Goal: Information Seeking & Learning: Learn about a topic

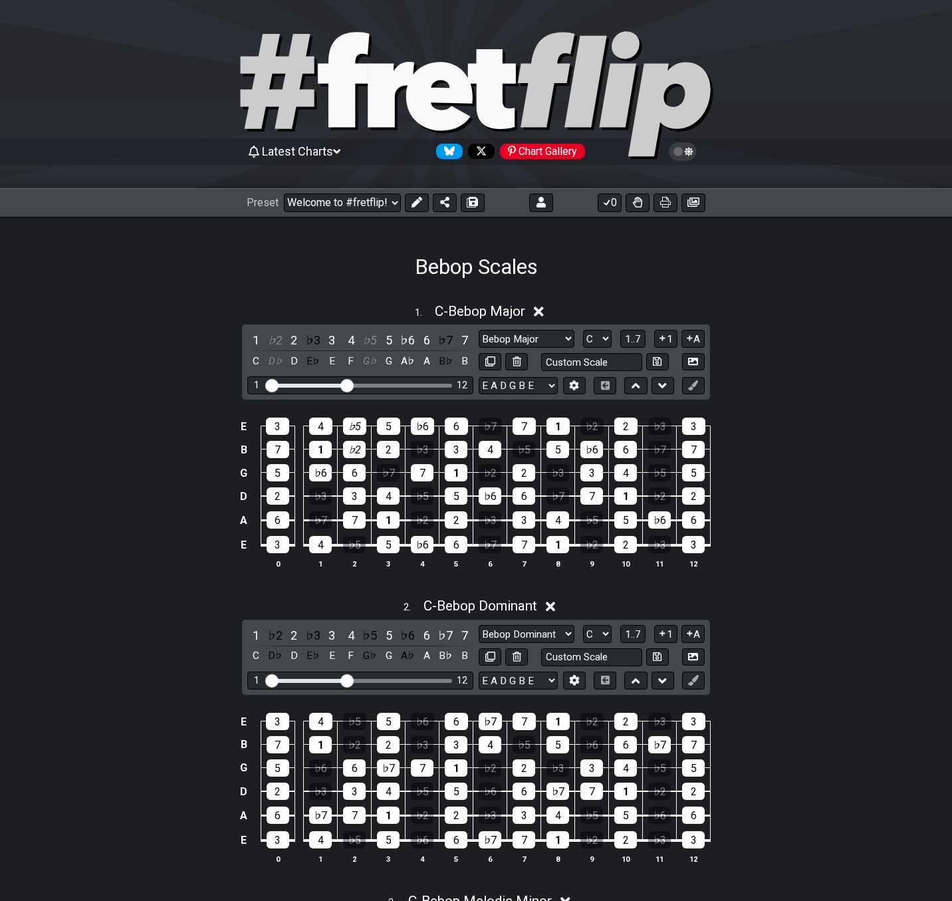
select select "/022660219276"
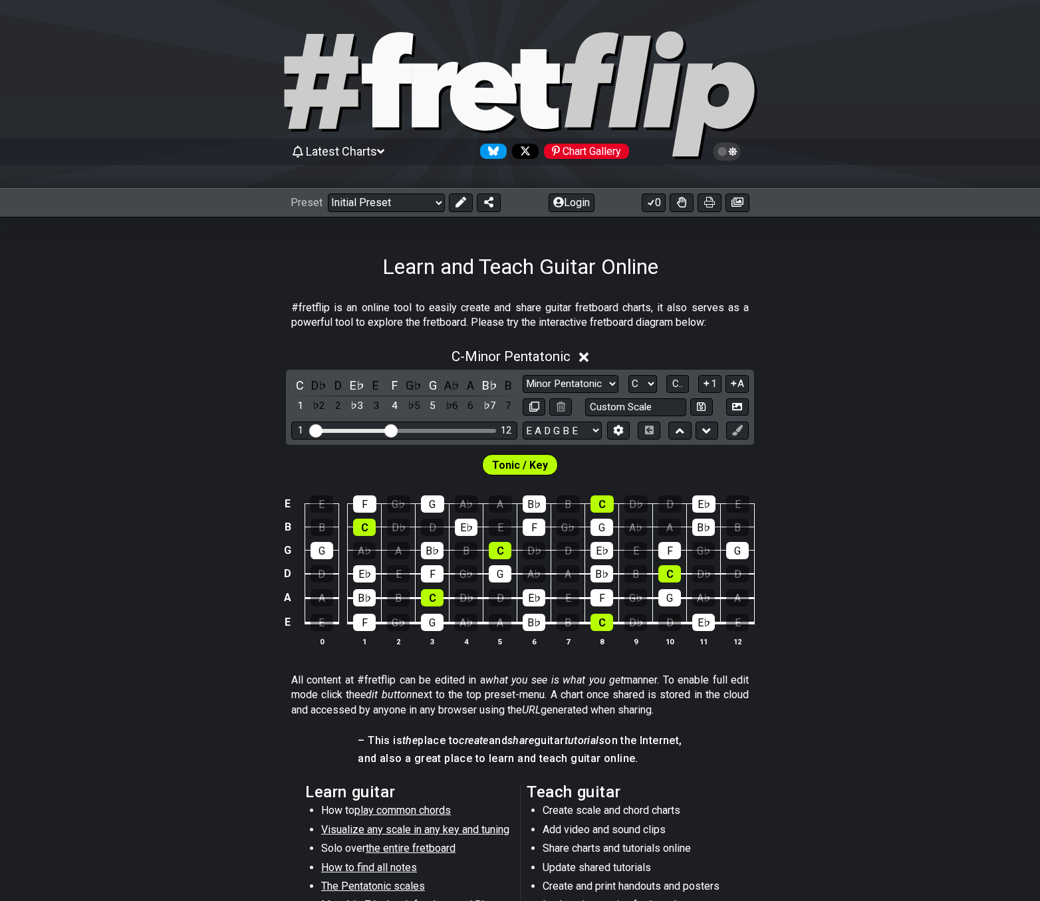
click at [226, 347] on div "C - Minor Pentatonic" at bounding box center [520, 352] width 1040 height 25
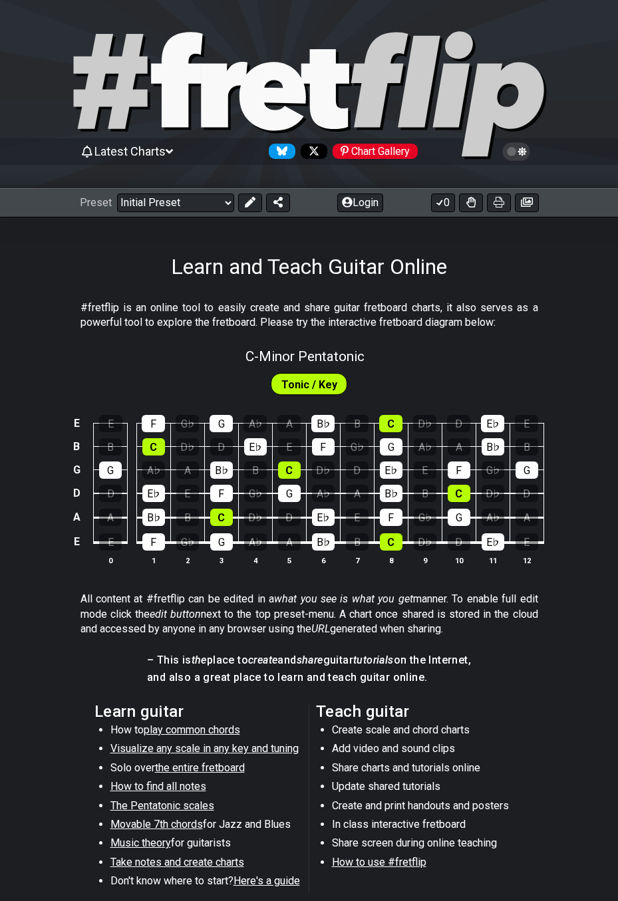
click at [162, 149] on span "Latest Charts" at bounding box center [129, 151] width 71 height 14
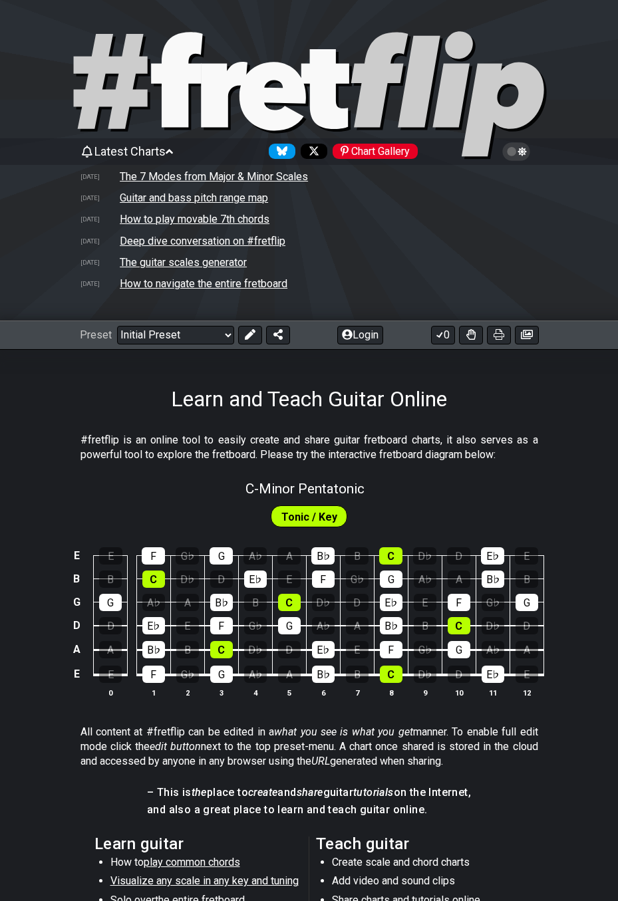
click at [144, 214] on td "How to play movable 7th chords" at bounding box center [194, 219] width 151 height 14
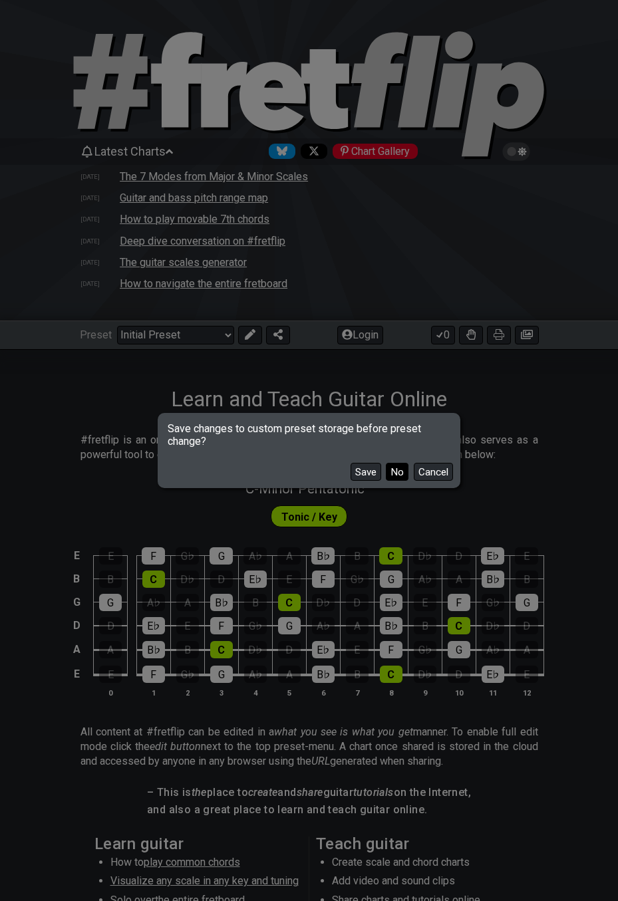
click at [400, 466] on button "No" at bounding box center [397, 472] width 23 height 18
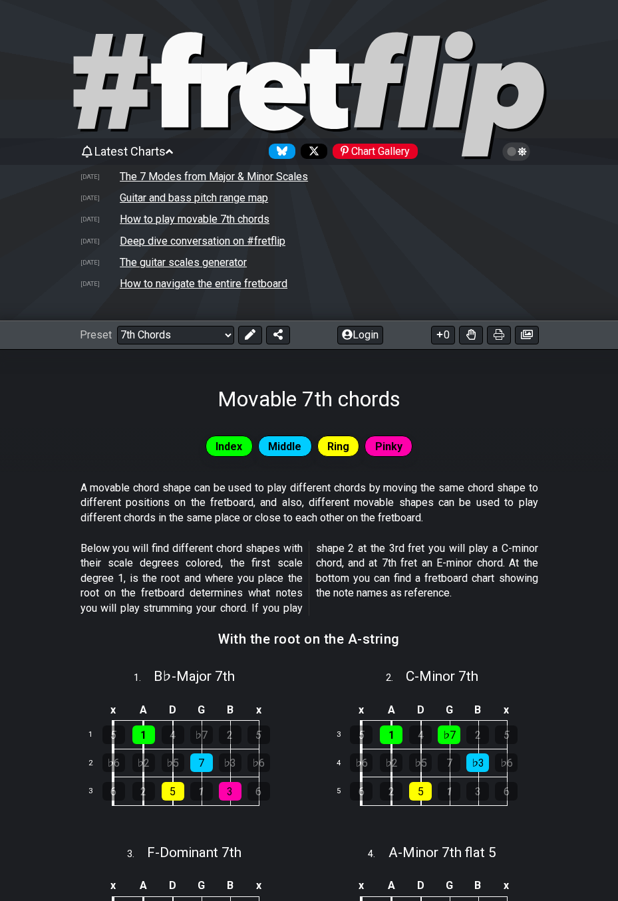
click at [170, 83] on icon at bounding box center [176, 79] width 51 height 95
select select "/welcome"
select select "C"
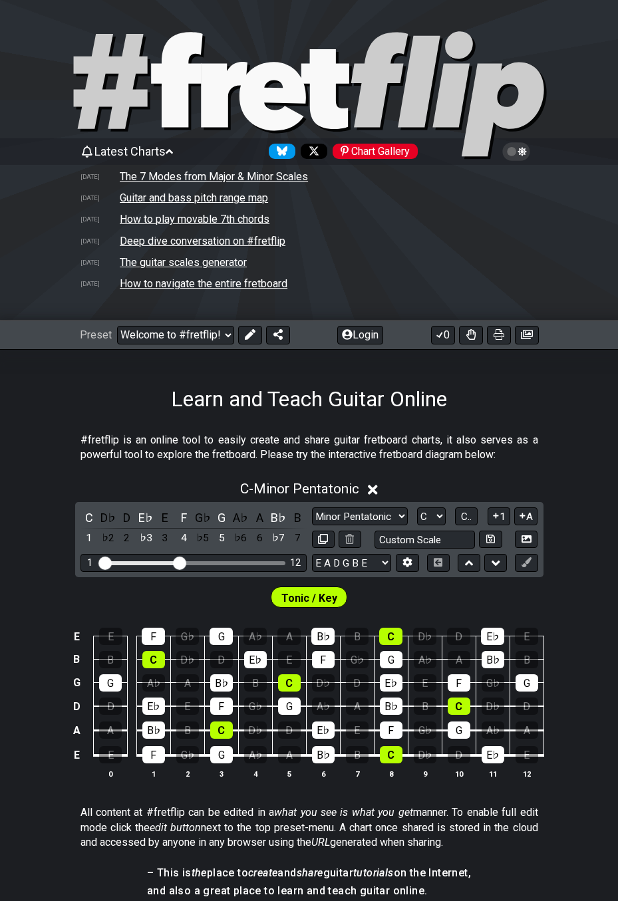
click at [153, 200] on td "Guitar and bass pitch range map" at bounding box center [194, 198] width 150 height 14
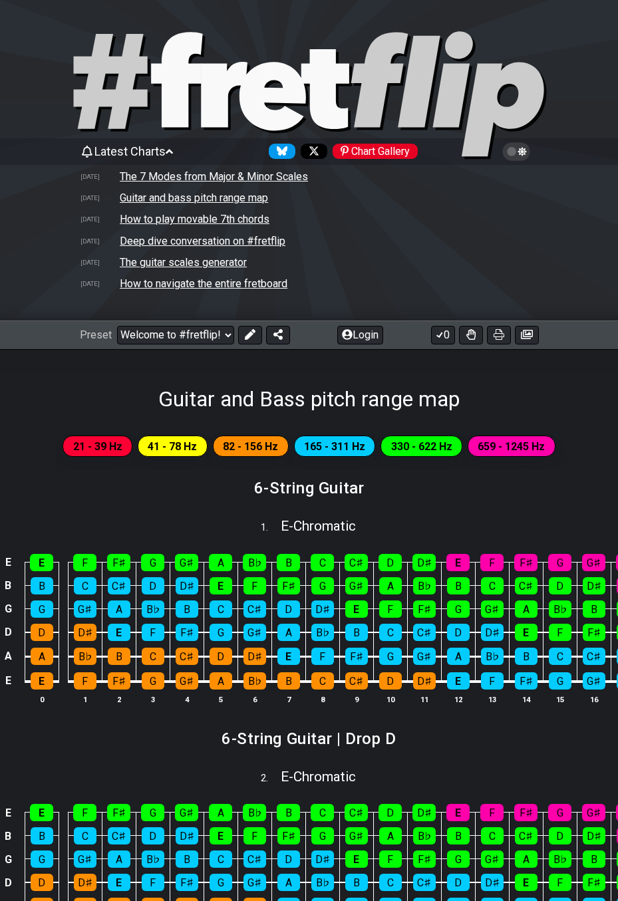
click at [150, 176] on td "The 7 Modes from Major & Minor Scales" at bounding box center [213, 177] width 189 height 14
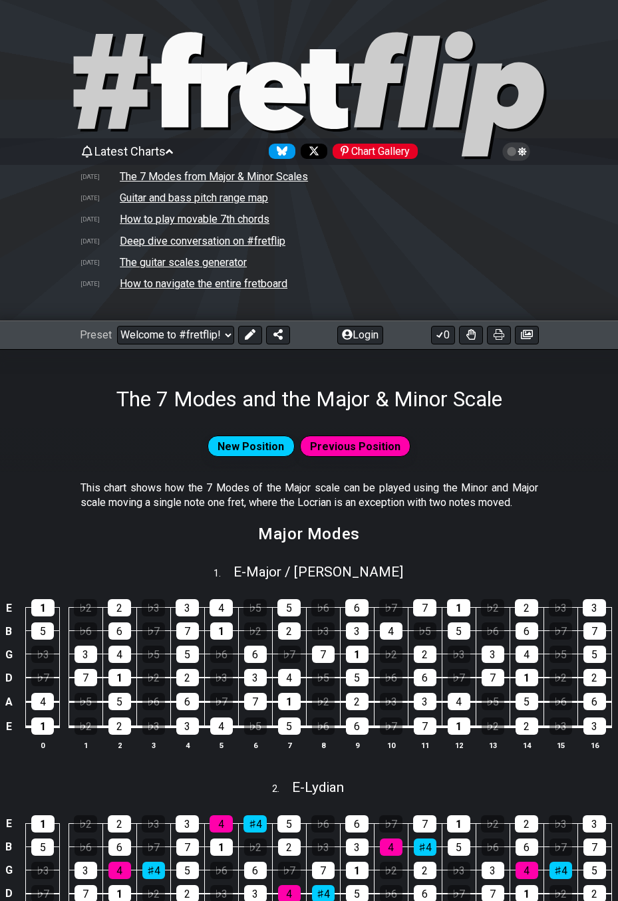
click at [140, 213] on tr "2025-04-28 How to play movable 7th chords" at bounding box center [309, 219] width 459 height 21
click at [140, 214] on td "How to play movable 7th chords" at bounding box center [194, 219] width 151 height 14
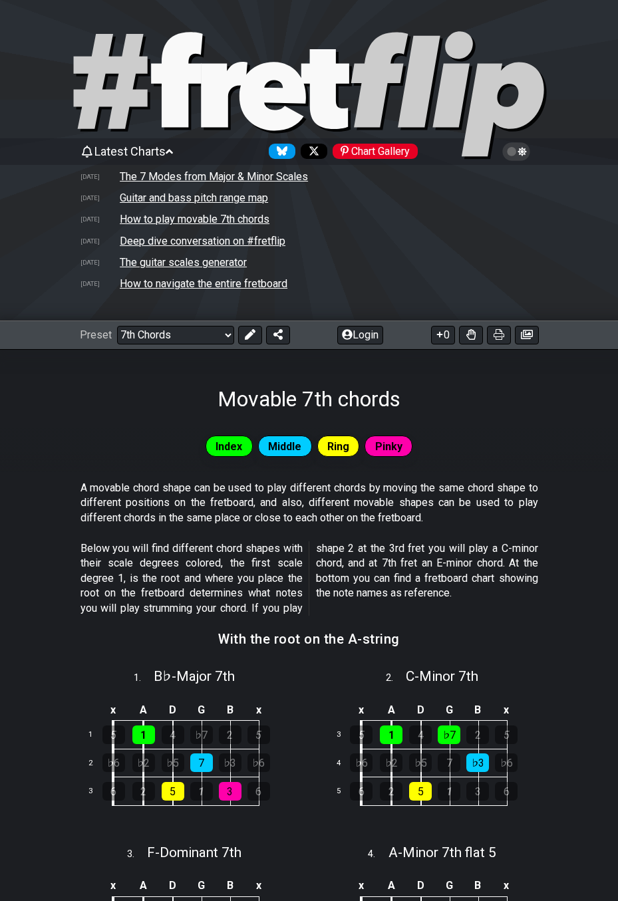
click at [179, 89] on icon at bounding box center [176, 79] width 51 height 95
select select "/welcome"
select select "C"
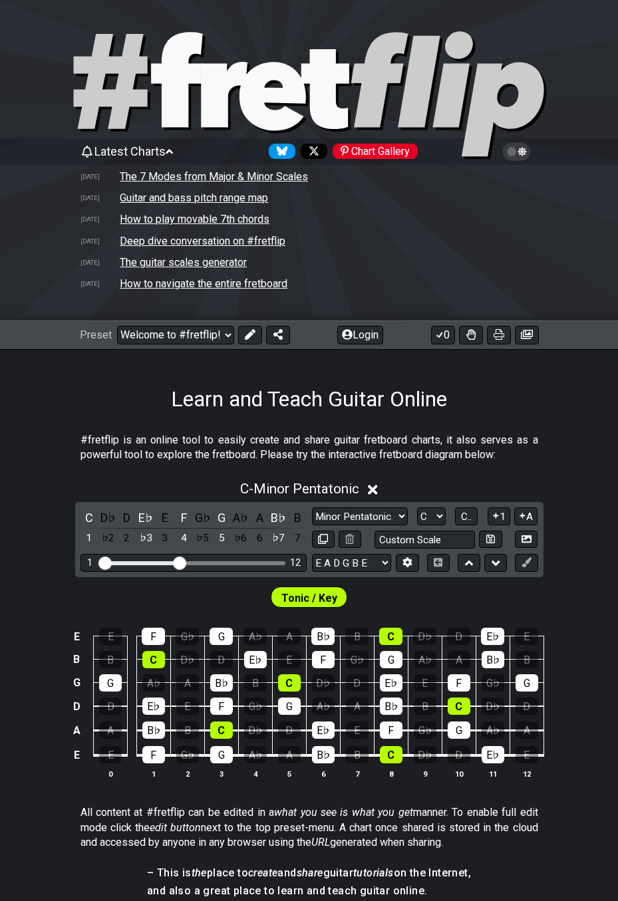
click at [177, 634] on div "G♭" at bounding box center [186, 636] width 23 height 17
drag, startPoint x: 182, startPoint y: 661, endPoint x: 184, endPoint y: 681, distance: 19.4
click at [182, 663] on div "D♭" at bounding box center [187, 659] width 23 height 17
drag, startPoint x: 187, startPoint y: 688, endPoint x: 179, endPoint y: 772, distance: 84.1
click at [179, 769] on tbody "E E F G♭ G A♭ A B♭ B C D♭ D E♭ E B B C D♭ D E♭ E F G♭ G A♭ A B♭ B G G A♭ A B♭ B…" at bounding box center [305, 691] width 475 height 156
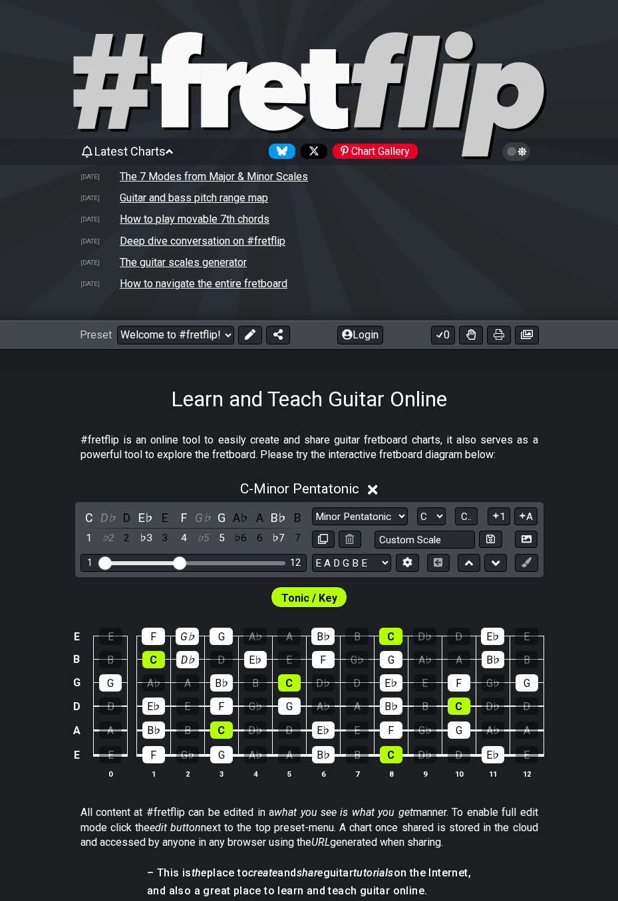
drag, startPoint x: 183, startPoint y: 758, endPoint x: 189, endPoint y: 684, distance: 74.0
click at [189, 684] on tbody "E E F G♭ G A♭ A B♭ B C D♭ D E♭ E B B C D♭ D E♭ E F G♭ G A♭ A B♭ B G G A♭ A B♭ B…" at bounding box center [305, 691] width 475 height 156
drag, startPoint x: 186, startPoint y: 677, endPoint x: 226, endPoint y: 752, distance: 85.0
click at [183, 759] on tbody "E E F G♭ G A♭ A B♭ B C D♭ D E♭ E B B C D♭ D E♭ E F G♭ G A♭ A B♭ B G G A♭ A B♭ B…" at bounding box center [305, 691] width 475 height 156
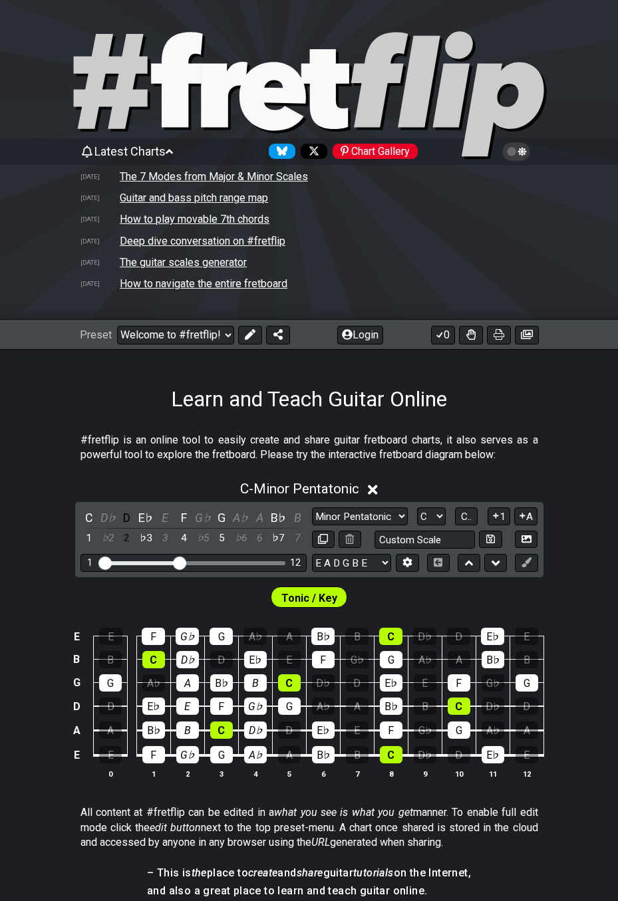
drag, startPoint x: 259, startPoint y: 683, endPoint x: 251, endPoint y: 748, distance: 65.6
click at [251, 748] on tbody "E E F G♭ G A♭ A B♭ B C D♭ D E♭ E B B C D♭ D E♭ E F G♭ G A♭ A B♭ B G G A♭ A B♭ B…" at bounding box center [305, 691] width 475 height 156
drag, startPoint x: 361, startPoint y: 636, endPoint x: 352, endPoint y: 758, distance: 122.7
click at [352, 758] on tbody "E E F G♭ G A♭ A B♭ B C D♭ D E♭ E B B C D♭ D E♭ E F G♭ G A♭ A B♭ B G G A♭ A B♭ B…" at bounding box center [305, 691] width 475 height 156
drag, startPoint x: 351, startPoint y: 749, endPoint x: 352, endPoint y: 618, distance: 131.0
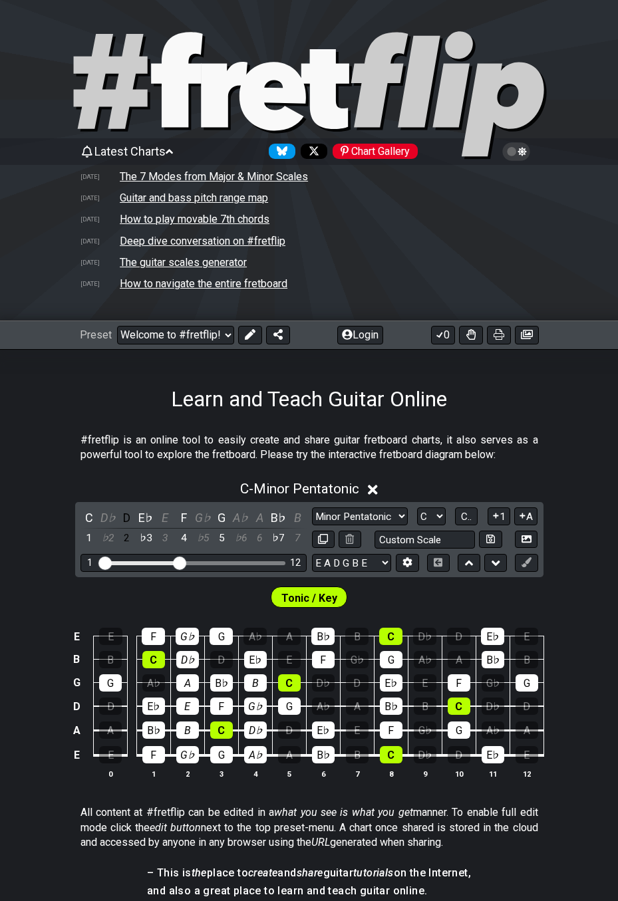
click at [352, 618] on tbody "E E F G♭ G A♭ A B♭ B C D♭ D E♭ E B B C D♭ D E♭ E F G♭ G A♭ A B♭ B G G A♭ A B♭ B…" at bounding box center [305, 691] width 475 height 156
click at [358, 631] on div "B" at bounding box center [356, 636] width 23 height 17
click at [357, 632] on div "B" at bounding box center [356, 636] width 23 height 17
drag, startPoint x: 352, startPoint y: 651, endPoint x: 352, endPoint y: 659, distance: 7.3
click at [352, 654] on div "G♭" at bounding box center [357, 659] width 23 height 17
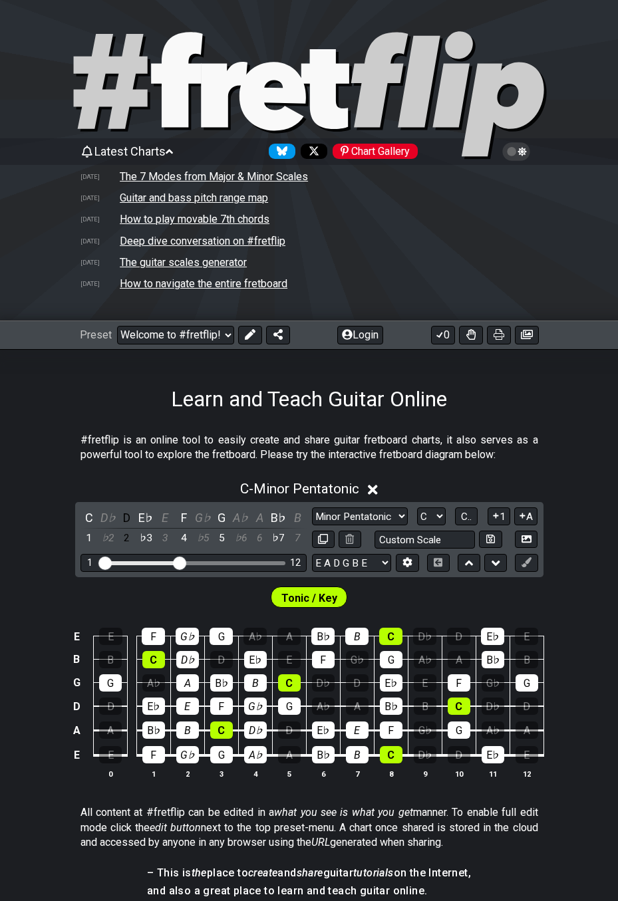
click at [358, 687] on div "D" at bounding box center [357, 682] width 23 height 17
drag, startPoint x: 358, startPoint y: 662, endPoint x: 354, endPoint y: 612, distance: 50.0
click at [354, 612] on div "E E F G♭ G A♭ A B♭ B C D♭ D E♭ E B B C D♭ D E♭ E F G♭ G A♭ A B♭ B G G A♭ A B♭ B…" at bounding box center [309, 703] width 618 height 187
drag, startPoint x: 351, startPoint y: 636, endPoint x: 359, endPoint y: 725, distance: 89.4
click at [356, 721] on tbody "E E F G♭ G A♭ A B♭ B C D♭ D E♭ E B B C D♭ D E♭ E F G♭ G A♭ A B♭ B G G A♭ A B♭ B…" at bounding box center [305, 691] width 475 height 156
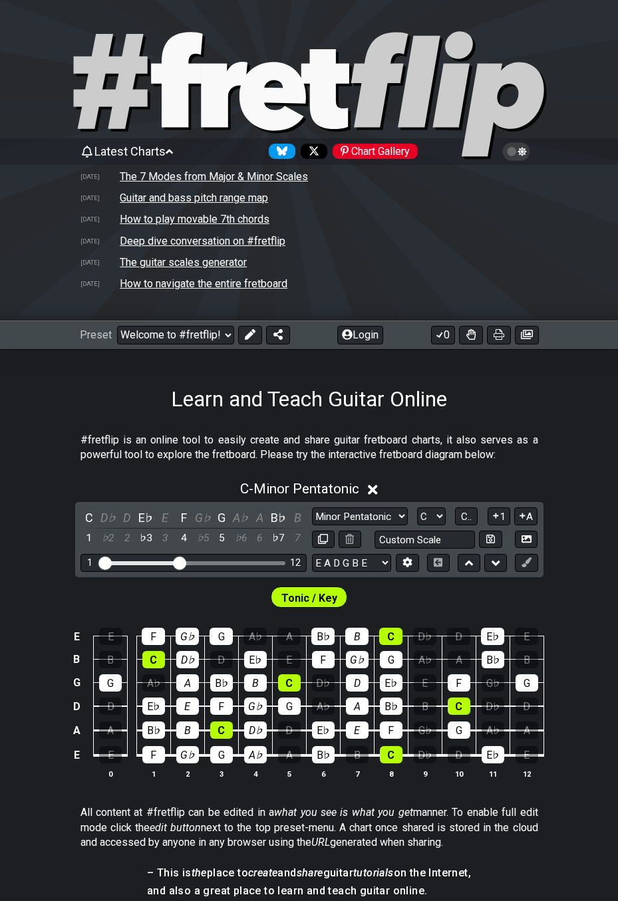
drag, startPoint x: 358, startPoint y: 643, endPoint x: 352, endPoint y: 717, distance: 74.0
click at [352, 717] on tbody "E E F G♭ G A♭ A B♭ B C D♭ D E♭ E B B C D♭ D E♭ E F G♭ G A♭ A B♭ B G G A♭ A B♭ B…" at bounding box center [305, 691] width 475 height 156
drag, startPoint x: 355, startPoint y: 731, endPoint x: 354, endPoint y: 631, distance: 100.4
click at [354, 631] on tbody "E E F G♭ G A♭ A B♭ B C D♭ D E♭ E B B C D♭ D E♭ E F G♭ G A♭ A B♭ B G G A♭ A B♭ B…" at bounding box center [305, 691] width 475 height 156
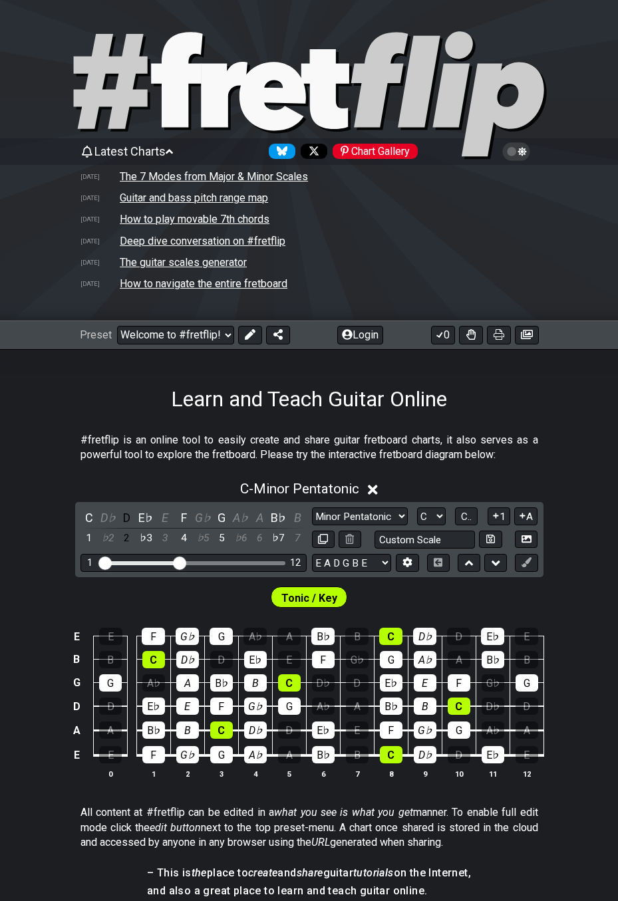
drag, startPoint x: 420, startPoint y: 647, endPoint x: 416, endPoint y: 757, distance: 110.4
click at [416, 757] on tbody "E E F G♭ G A♭ A B♭ B C D♭ D E♭ E B B C D♭ D E♭ E F G♭ G A♭ A B♭ B G G A♭ A B♭ B…" at bounding box center [305, 691] width 475 height 156
drag, startPoint x: 353, startPoint y: 634, endPoint x: 354, endPoint y: 774, distance: 140.3
click at [354, 769] on tbody "E E F G♭ G A♭ A B♭ B C D♭ D E♭ E B B C D♭ D E♭ E F G♭ G A♭ A B♭ B G G A♭ A B♭ B…" at bounding box center [305, 691] width 475 height 156
drag, startPoint x: 491, startPoint y: 696, endPoint x: 489, endPoint y: 733, distance: 37.3
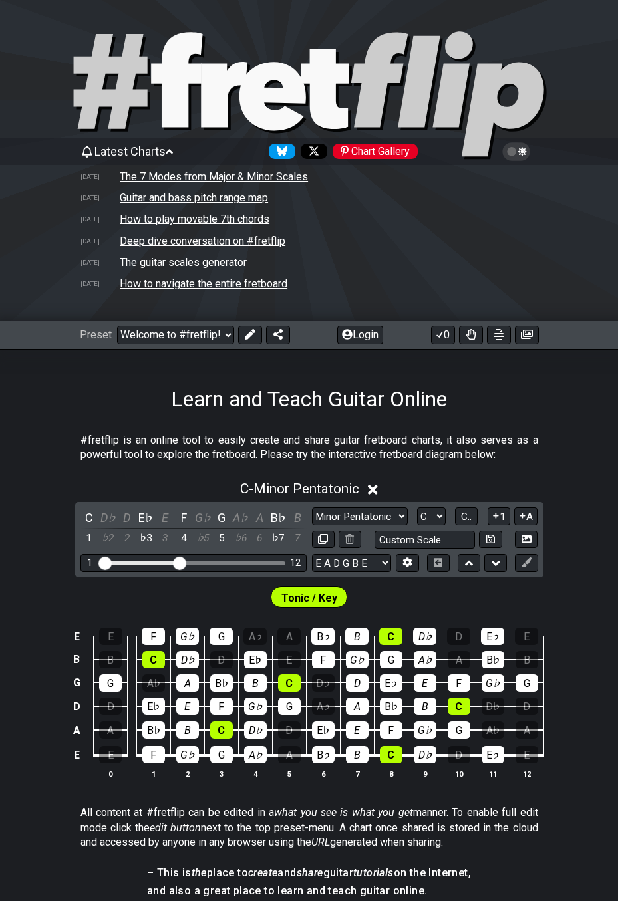
click at [489, 733] on tbody "E E F G♭ G A♭ A B♭ B C D♭ D E♭ E B B C D♭ D E♭ E F G♭ G A♭ A B♭ B G G A♭ A B♭ B…" at bounding box center [305, 691] width 475 height 156
drag, startPoint x: 453, startPoint y: 640, endPoint x: 453, endPoint y: 669, distance: 28.6
click at [453, 668] on tbody "E E F G♭ G A♭ A B♭ B C D♭ D E♭ E B B C D♭ D E♭ E F G♭ G A♭ A B♭ B G G A♭ A B♭ B…" at bounding box center [305, 691] width 475 height 156
click at [462, 760] on div "D" at bounding box center [458, 754] width 23 height 17
drag, startPoint x: 519, startPoint y: 705, endPoint x: 519, endPoint y: 747, distance: 42.5
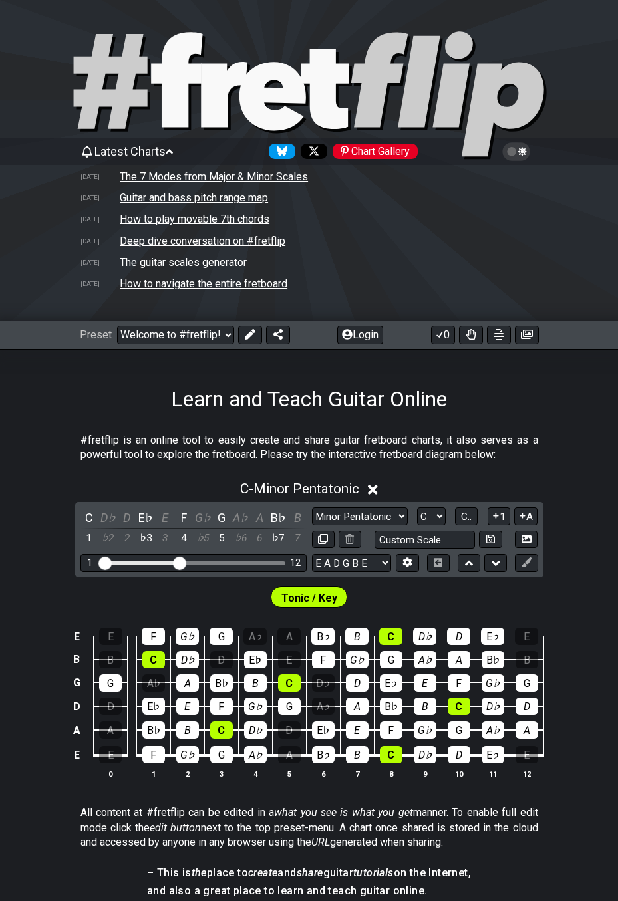
click at [519, 747] on tbody "E E F G♭ G A♭ A B♭ B C D♭ D E♭ E B B C D♭ D E♭ E F G♭ G A♭ A B♭ B G G A♭ A B♭ B…" at bounding box center [305, 691] width 475 height 156
drag, startPoint x: 525, startPoint y: 651, endPoint x: 525, endPoint y: 663, distance: 12.0
click at [525, 663] on tbody "E E F G♭ G A♭ A B♭ B C D♭ D E♭ E B B C D♭ D E♭ E F G♭ G A♭ A B♭ B G G A♭ A B♭ B…" at bounding box center [305, 691] width 475 height 156
drag, startPoint x: 294, startPoint y: 637, endPoint x: 301, endPoint y: 625, distance: 14.0
click at [301, 625] on td "A" at bounding box center [289, 624] width 34 height 23
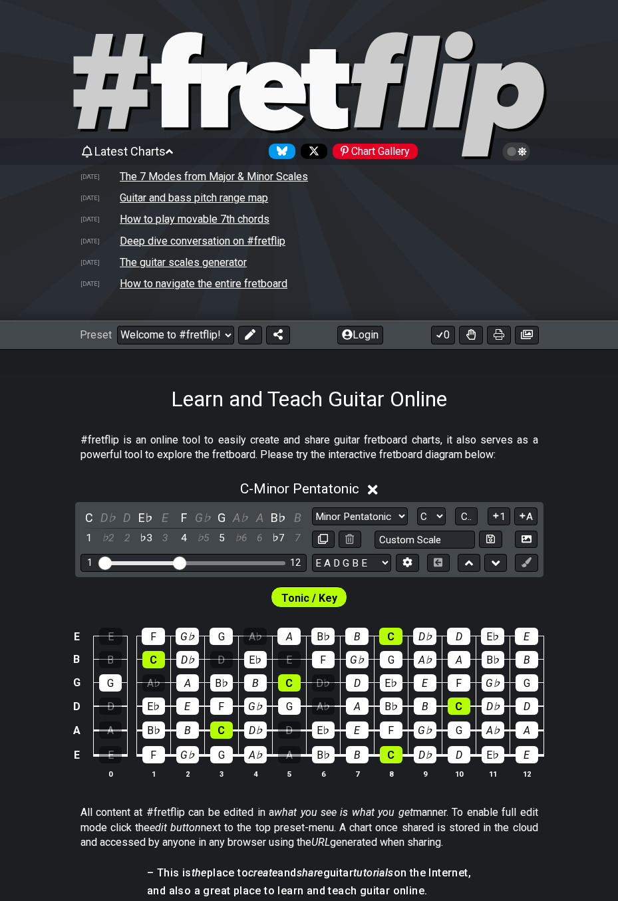
click at [289, 642] on div "A" at bounding box center [288, 636] width 23 height 17
click at [175, 283] on td "How to navigate the entire fretboard" at bounding box center [203, 284] width 169 height 14
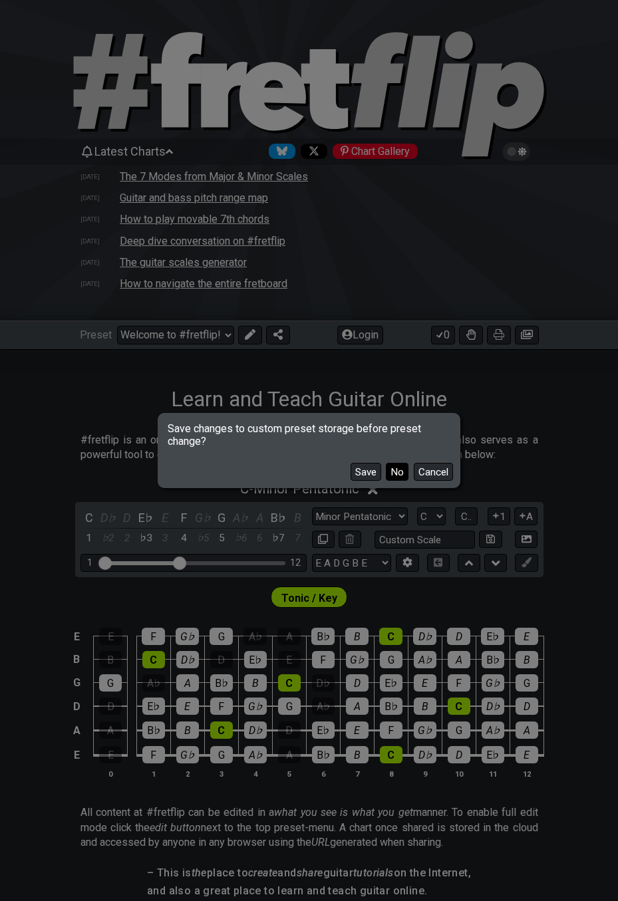
click at [394, 474] on button "No" at bounding box center [397, 472] width 23 height 18
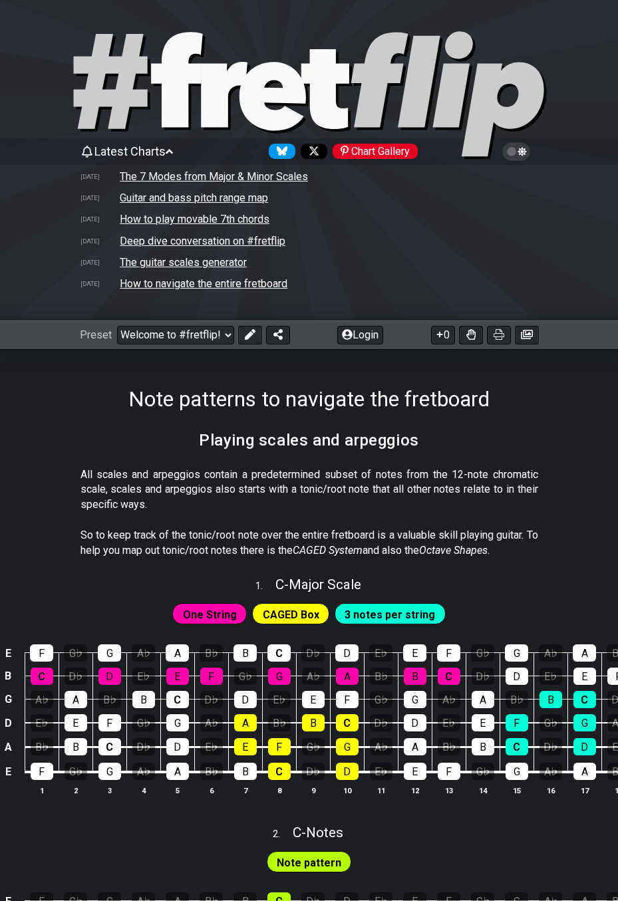
click at [183, 225] on td "How to play movable 7th chords" at bounding box center [194, 219] width 151 height 14
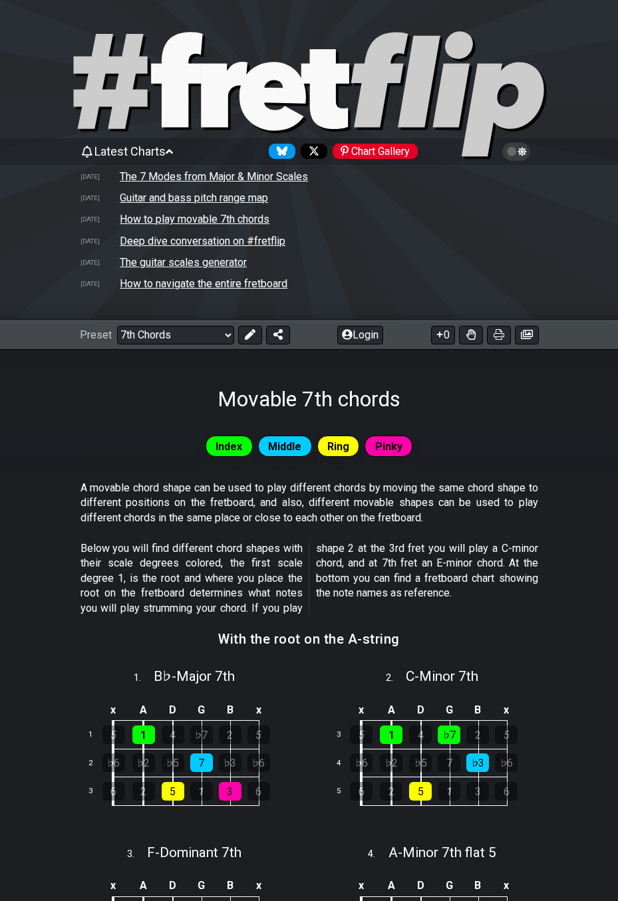
click at [177, 216] on td "How to play movable 7th chords" at bounding box center [194, 219] width 151 height 14
click at [174, 204] on td "Guitar and bass pitch range map" at bounding box center [194, 198] width 150 height 14
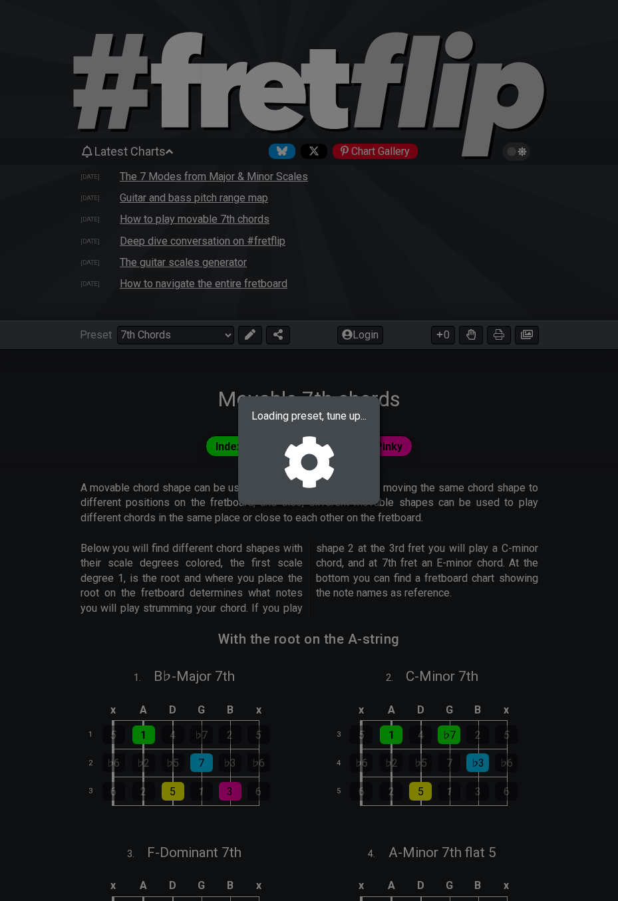
select select "/welcome"
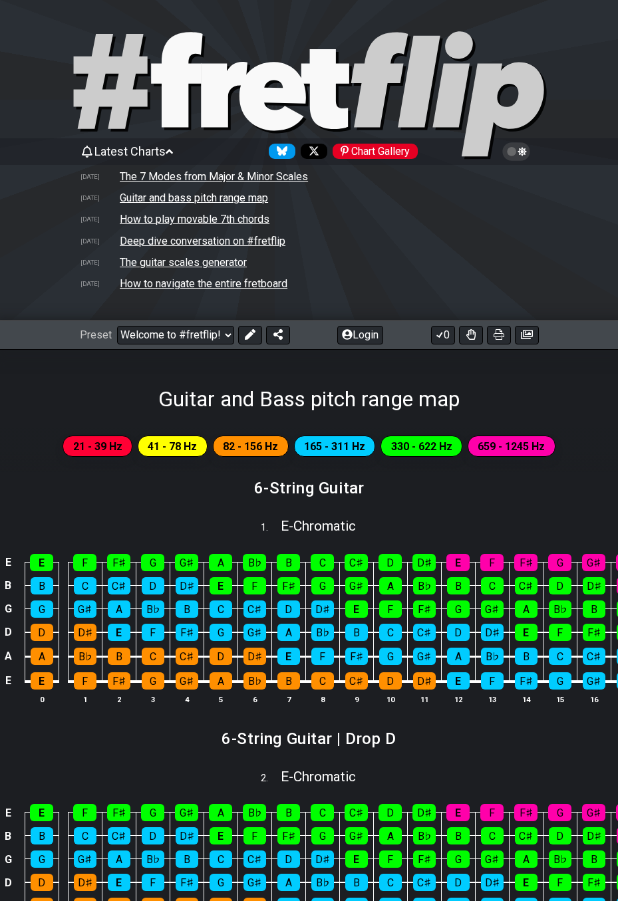
click at [348, 152] on icon "#fretflip at Pinterest" at bounding box center [344, 151] width 8 height 11
click at [286, 153] on icon "Follow #fretflip at Bluesky" at bounding box center [282, 150] width 11 height 9
click at [185, 283] on td "How to navigate the entire fretboard" at bounding box center [203, 284] width 169 height 14
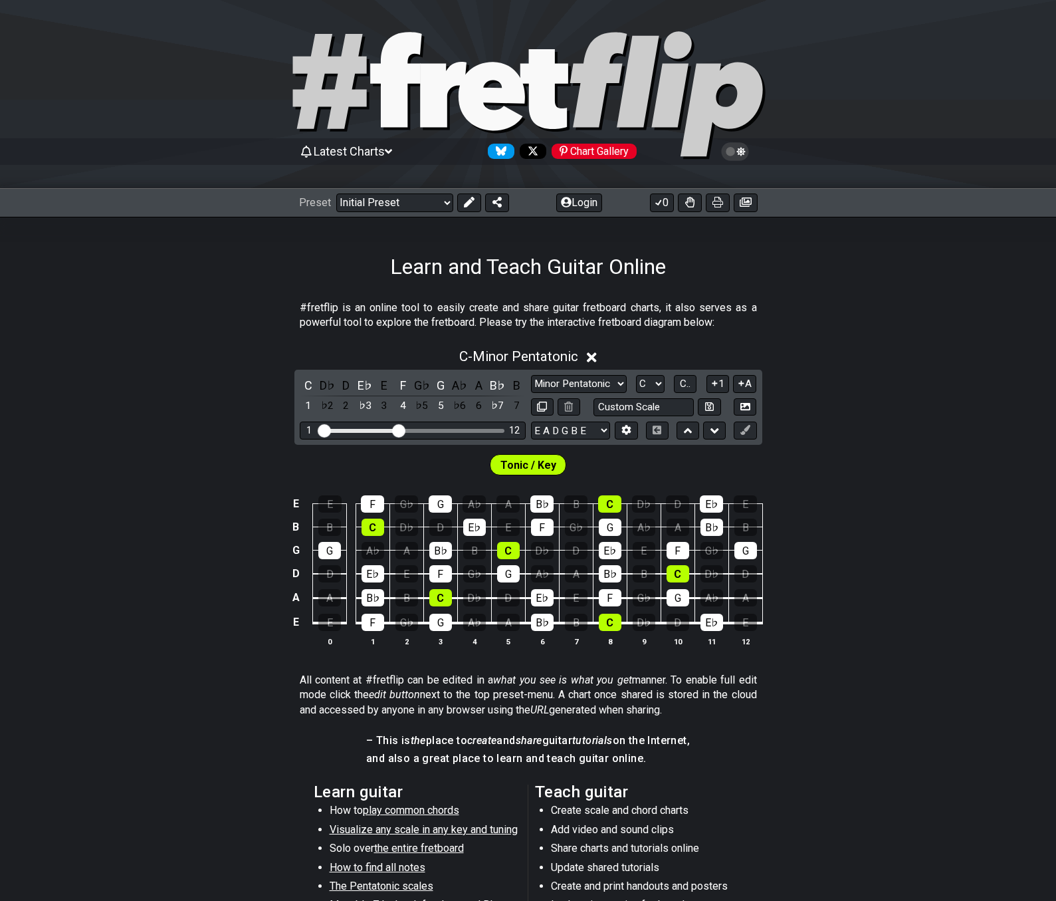
scroll to position [189, 0]
click at [188, 326] on section "#fretflip is an online tool to easily create and share guitar fretboard charts,…" at bounding box center [528, 318] width 1056 height 46
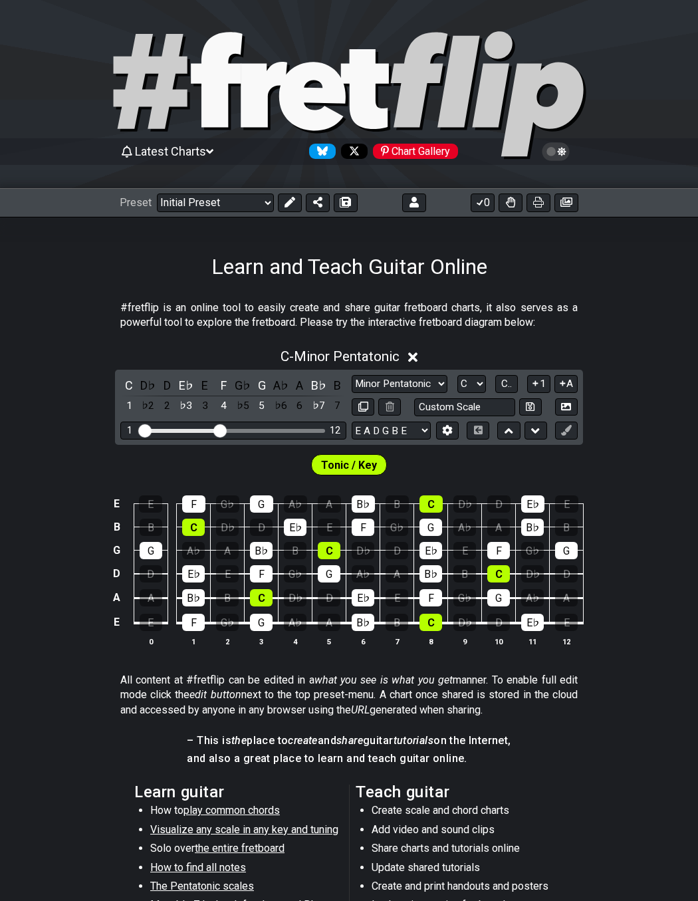
click at [166, 151] on span "Latest Charts" at bounding box center [170, 151] width 71 height 14
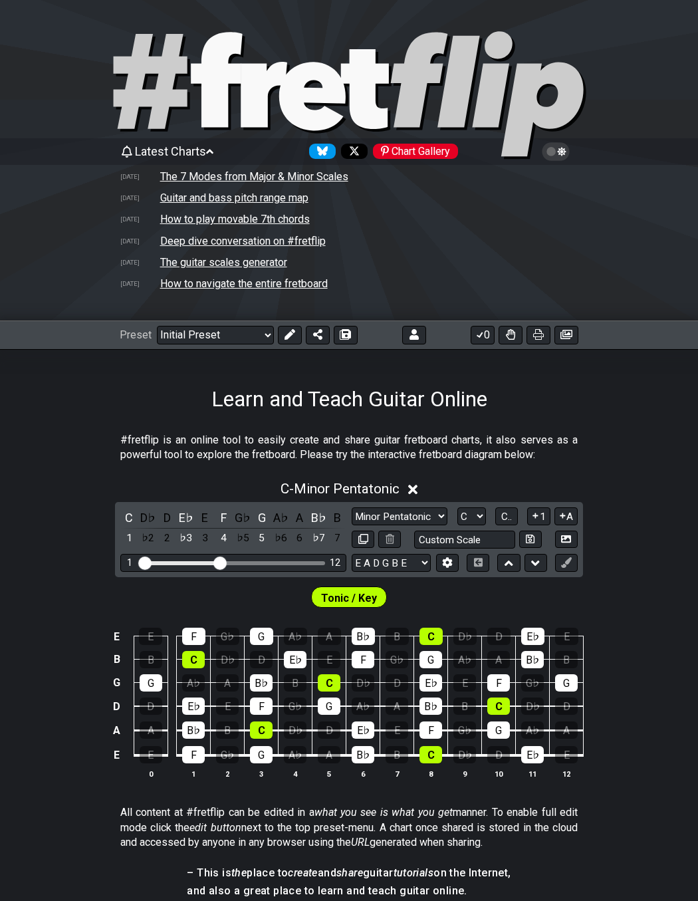
click at [195, 241] on td "Deep dive conversation on #fretflip" at bounding box center [243, 241] width 167 height 14
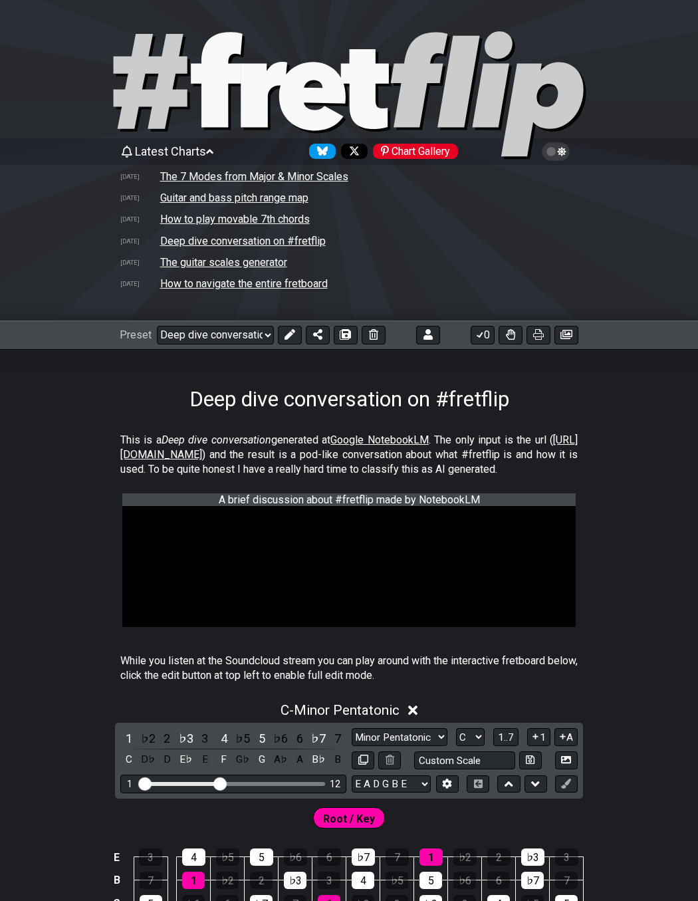
click at [199, 261] on td "The guitar scales generator" at bounding box center [224, 262] width 128 height 14
select select "/guitar-scales-generator"
select select "A"
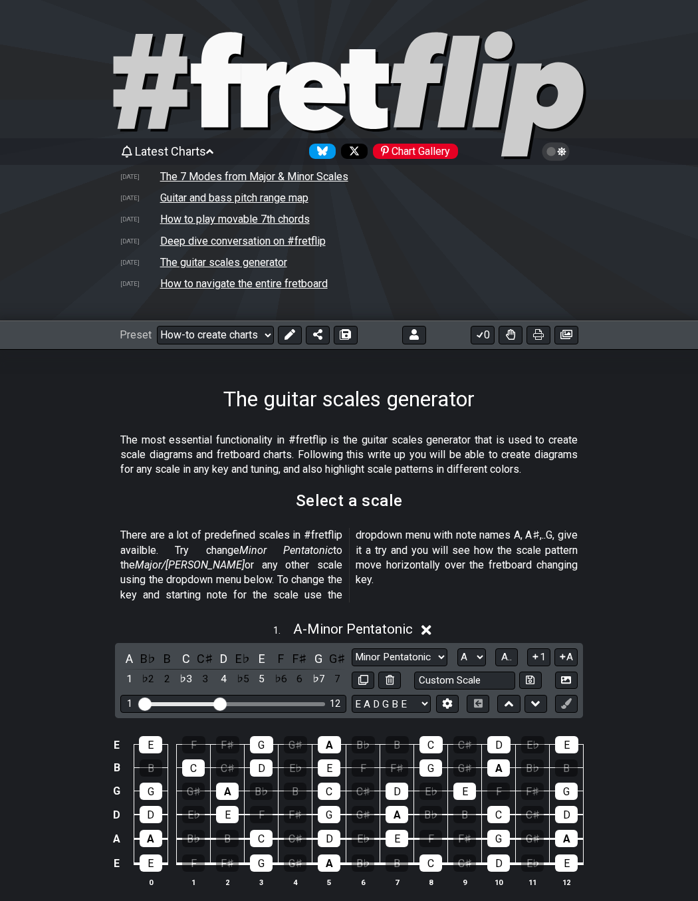
click at [190, 285] on td "How to navigate the entire fretboard" at bounding box center [244, 284] width 169 height 14
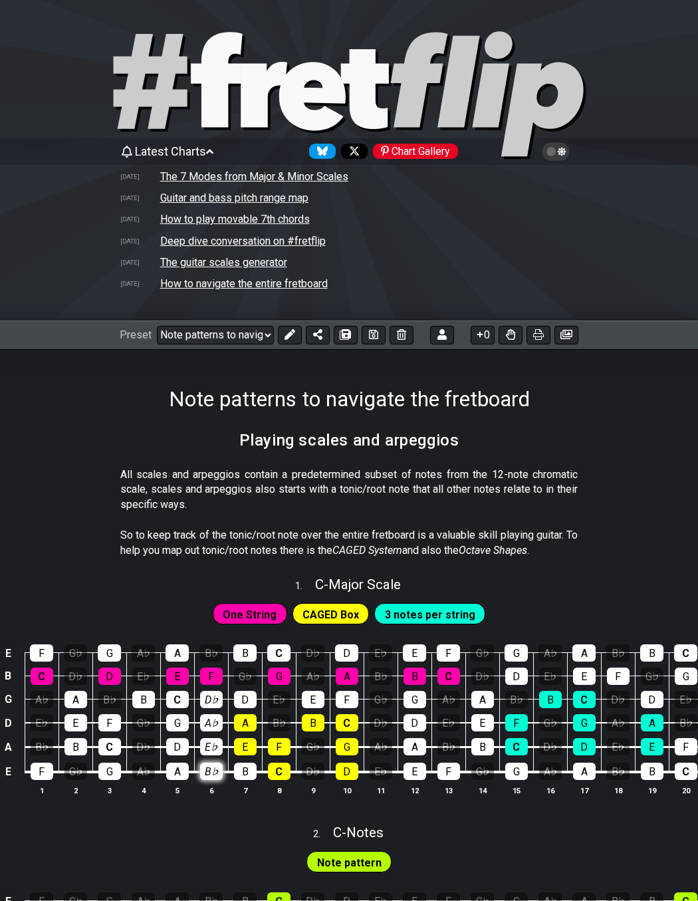
drag, startPoint x: 209, startPoint y: 698, endPoint x: 209, endPoint y: 765, distance: 67.1
click at [209, 765] on tbody "E F G♭ G A♭ A B♭ B C D♭ D E♭ E F G♭ G A♭ A B♭ B C D♭ D B C D♭ D E♭ E F G♭ G A♭ …" at bounding box center [385, 708] width 770 height 156
drag, startPoint x: 205, startPoint y: 699, endPoint x: 205, endPoint y: 767, distance: 67.8
click at [205, 767] on tbody "E F G♭ G A♭ A B♭ B C D♭ D E♭ E F G♭ G A♭ A B♭ B C D♭ D B C D♭ D E♭ E F G♭ G A♭ …" at bounding box center [385, 708] width 770 height 156
drag, startPoint x: 205, startPoint y: 699, endPoint x: 201, endPoint y: 768, distance: 68.6
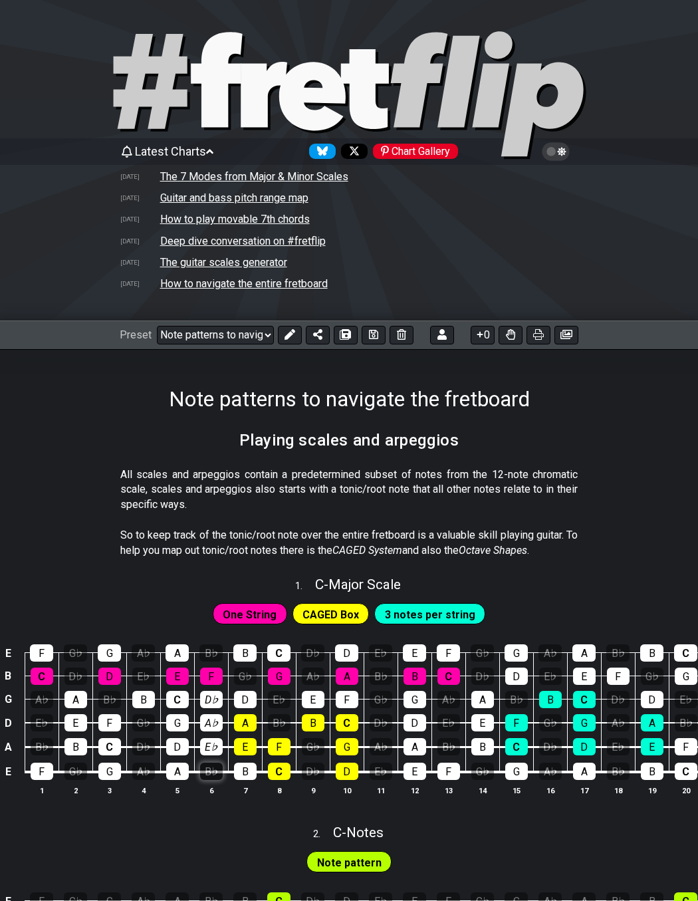
click at [201, 768] on tbody "E F G♭ G A♭ A B♭ B C D♭ D E♭ E F G♭ G A♭ A B♭ B C D♭ D B C D♭ D E♭ E F G♭ G A♭ …" at bounding box center [385, 708] width 770 height 156
drag, startPoint x: 218, startPoint y: 750, endPoint x: 219, endPoint y: 703, distance: 47.2
click at [219, 703] on tbody "E F G♭ G A♭ A B♭ B C D♭ D E♭ E F G♭ G A♭ A B♭ B C D♭ D B C D♭ D E♭ E F G♭ G A♭ …" at bounding box center [385, 708] width 770 height 156
click at [211, 719] on div "A♭" at bounding box center [211, 722] width 23 height 17
drag, startPoint x: 379, startPoint y: 647, endPoint x: 376, endPoint y: 788, distance: 141.6
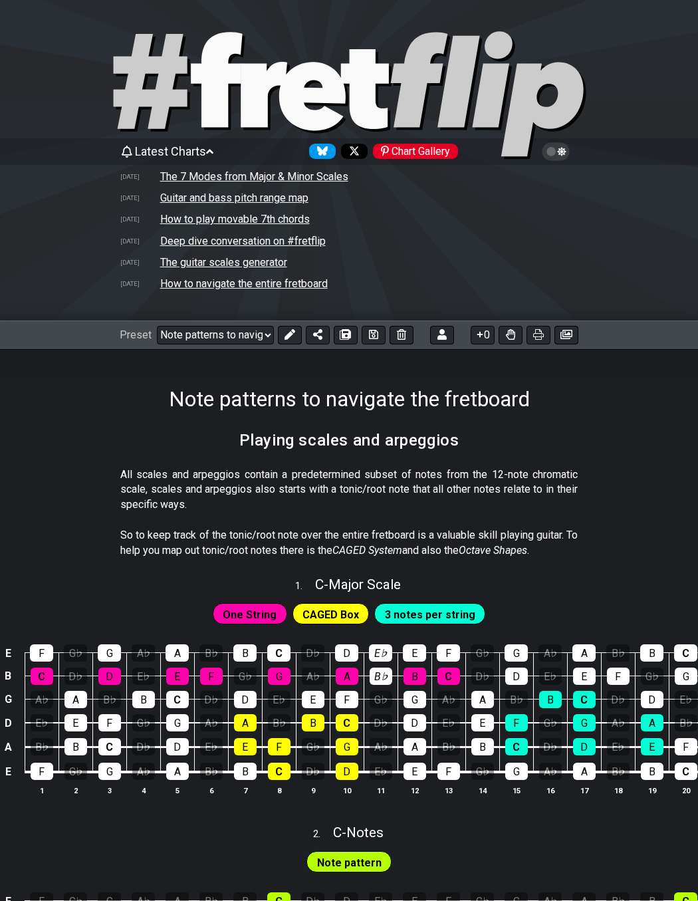
click at [376, 786] on tbody "E F G♭ G A♭ A B♭ B C D♭ D E♭ E F G♭ G A♭ A B♭ B C D♭ D B C D♭ D E♭ E F G♭ G A♭ …" at bounding box center [385, 708] width 770 height 156
drag, startPoint x: 380, startPoint y: 768, endPoint x: 373, endPoint y: 684, distance: 84.7
click at [373, 684] on tbody "E F G♭ G A♭ A B♭ B C D♭ D E♭ E F G♭ G A♭ A B♭ B C D♭ D B C D♭ D E♭ E F G♭ G A♭ …" at bounding box center [385, 708] width 770 height 156
drag, startPoint x: 380, startPoint y: 655, endPoint x: 374, endPoint y: 763, distance: 107.9
click at [374, 763] on tbody "E F G♭ G A♭ A B♭ B C D♭ D E♭ E F G♭ G A♭ A B♭ B C D♭ D B C D♭ D E♭ E F G♭ G A♭ …" at bounding box center [385, 708] width 770 height 156
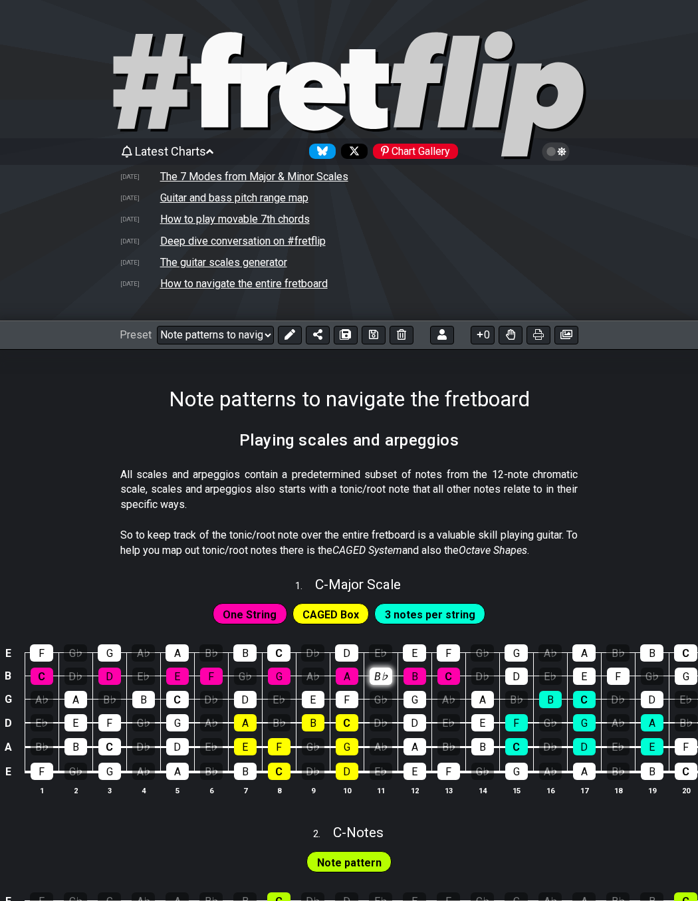
click at [382, 677] on div "B♭" at bounding box center [381, 675] width 23 height 17
click at [173, 261] on td "The guitar scales generator" at bounding box center [224, 262] width 128 height 14
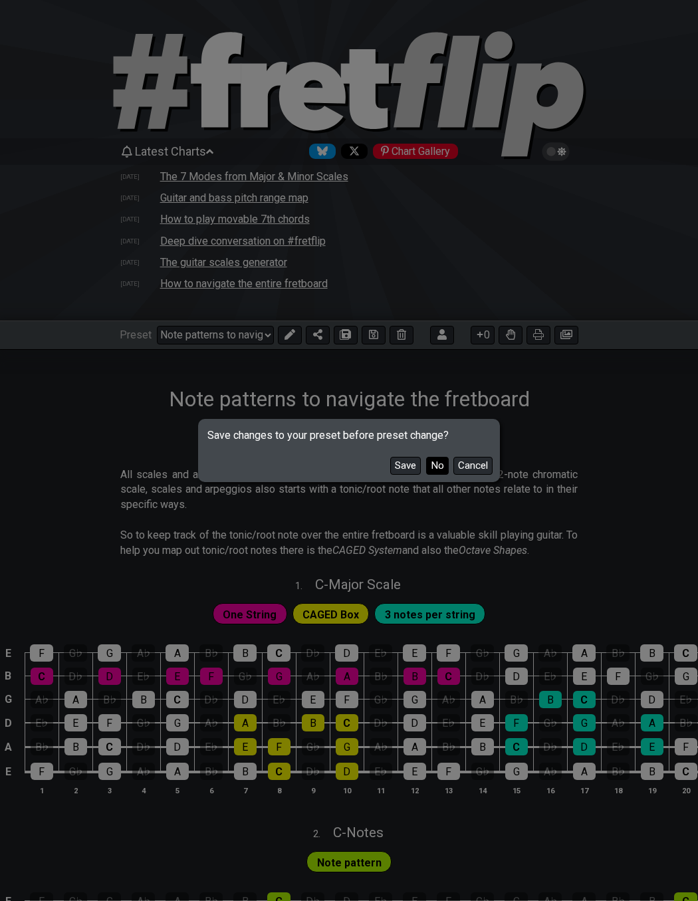
click at [437, 465] on button "No" at bounding box center [437, 466] width 23 height 18
select select "/guitar-scales-generator"
select select "A"
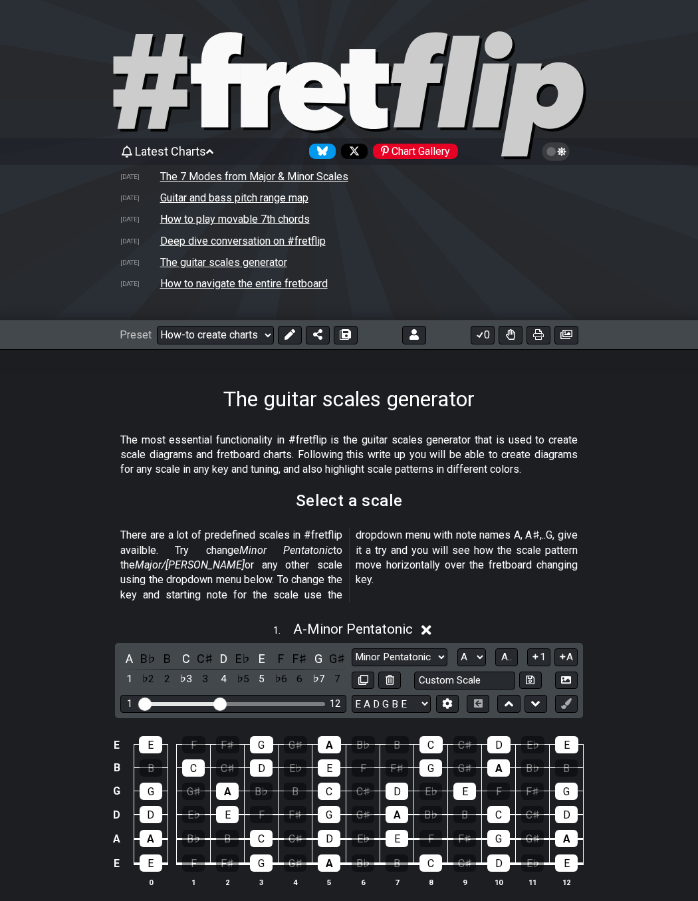
click at [256, 106] on icon at bounding box center [264, 94] width 47 height 65
select select "/welcome"
select select "C"
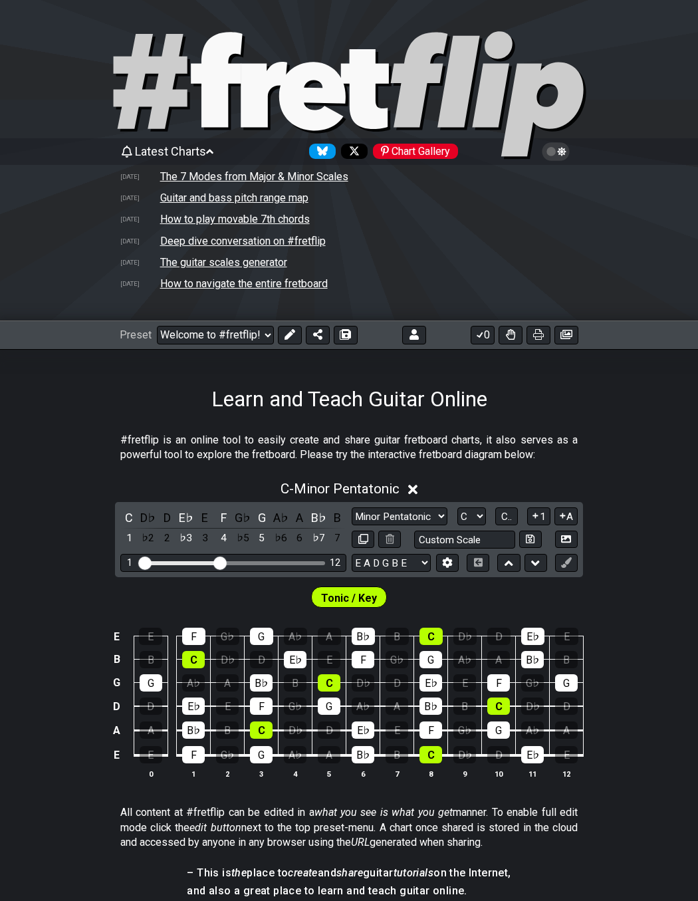
click at [168, 152] on span "Latest Charts" at bounding box center [170, 151] width 71 height 14
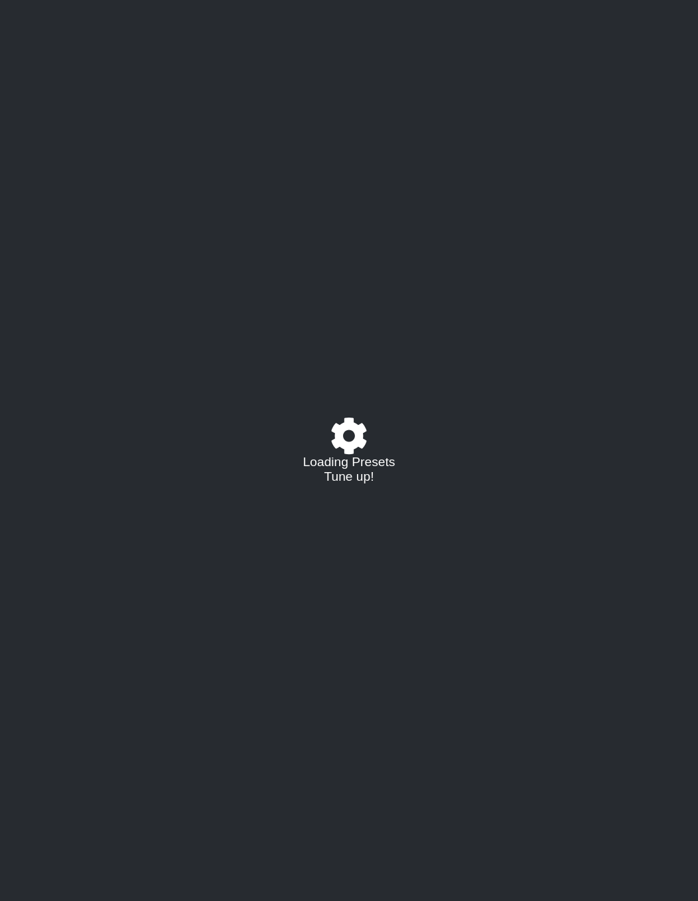
select select "C"
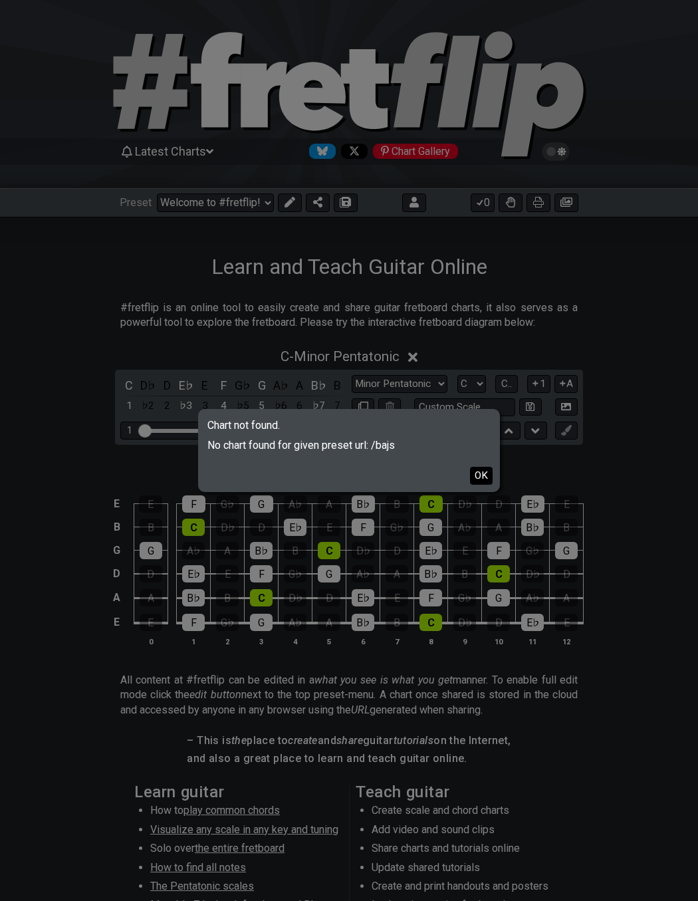
click at [483, 477] on button "OK" at bounding box center [481, 476] width 23 height 18
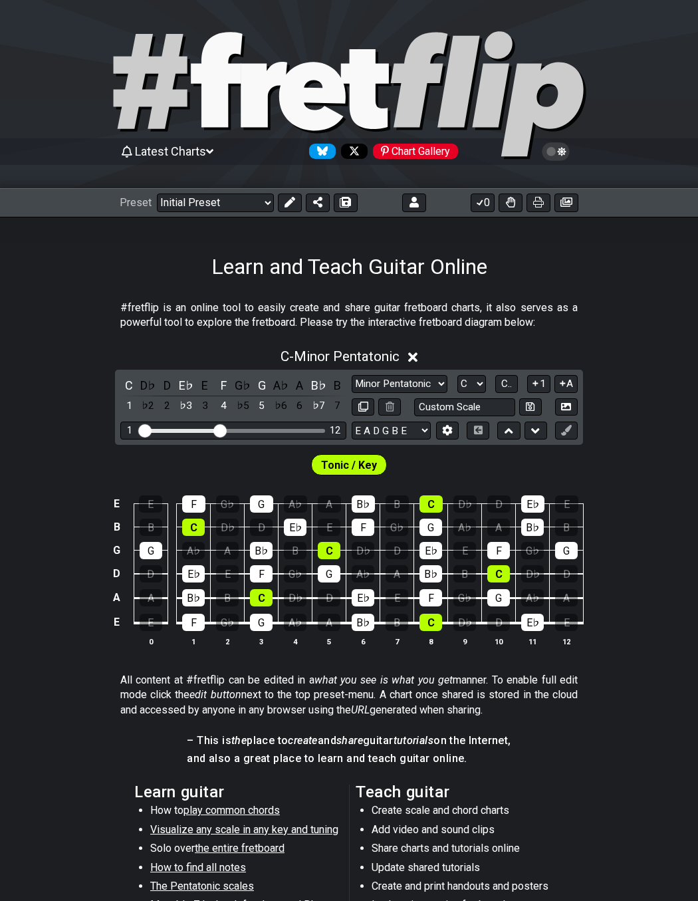
click at [219, 94] on icon at bounding box center [216, 79] width 51 height 95
click at [157, 150] on span "Latest Charts" at bounding box center [170, 151] width 71 height 14
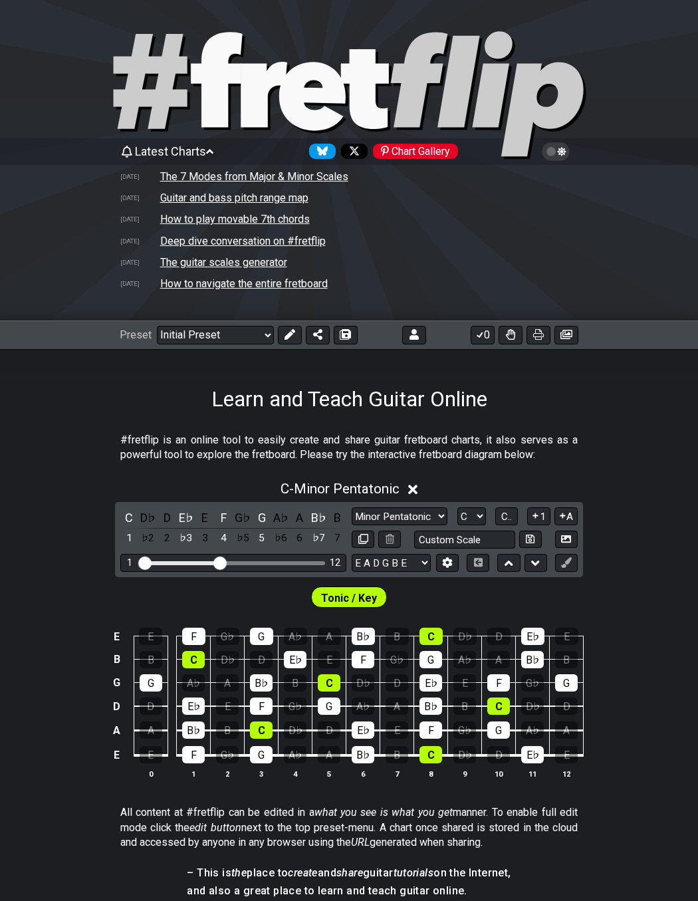
click at [175, 218] on td "How to play movable 7th chords" at bounding box center [235, 219] width 151 height 14
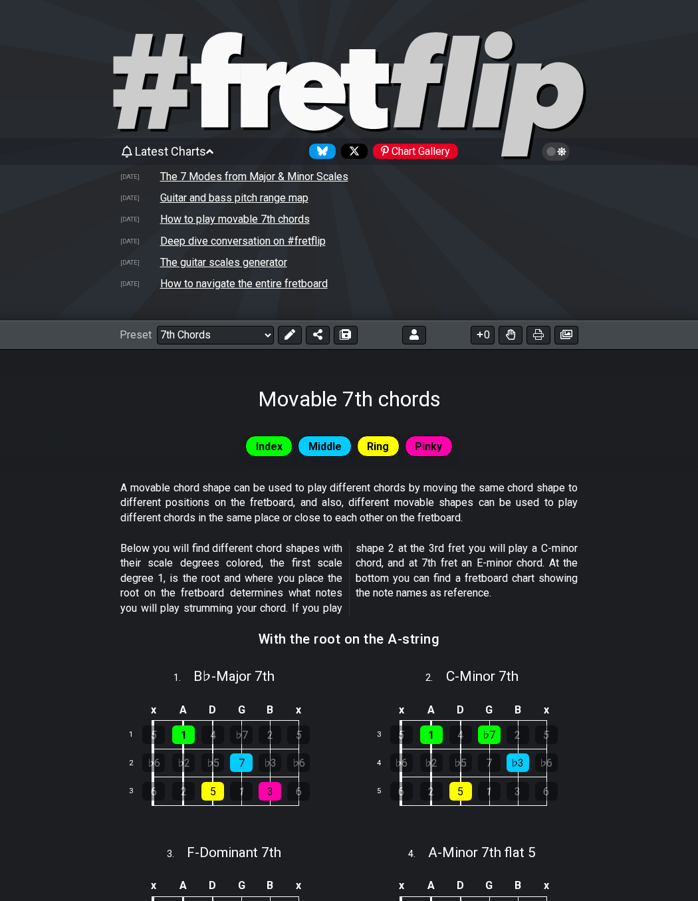
click at [174, 285] on td "How to navigate the entire fretboard" at bounding box center [244, 284] width 169 height 14
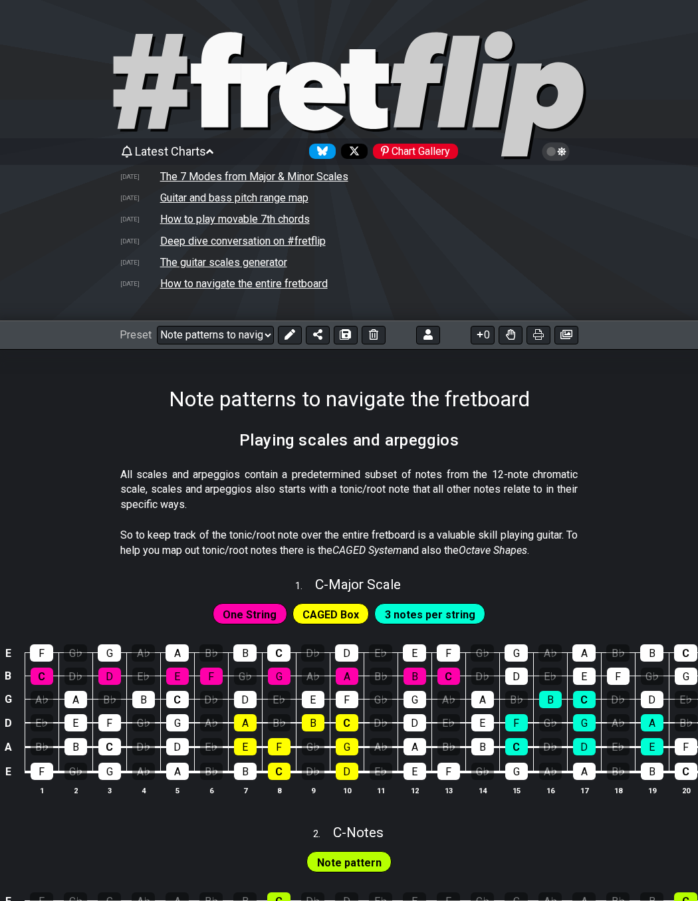
click at [176, 260] on td "The guitar scales generator" at bounding box center [224, 262] width 128 height 14
select select "/guitar-scales-generator"
select select "A"
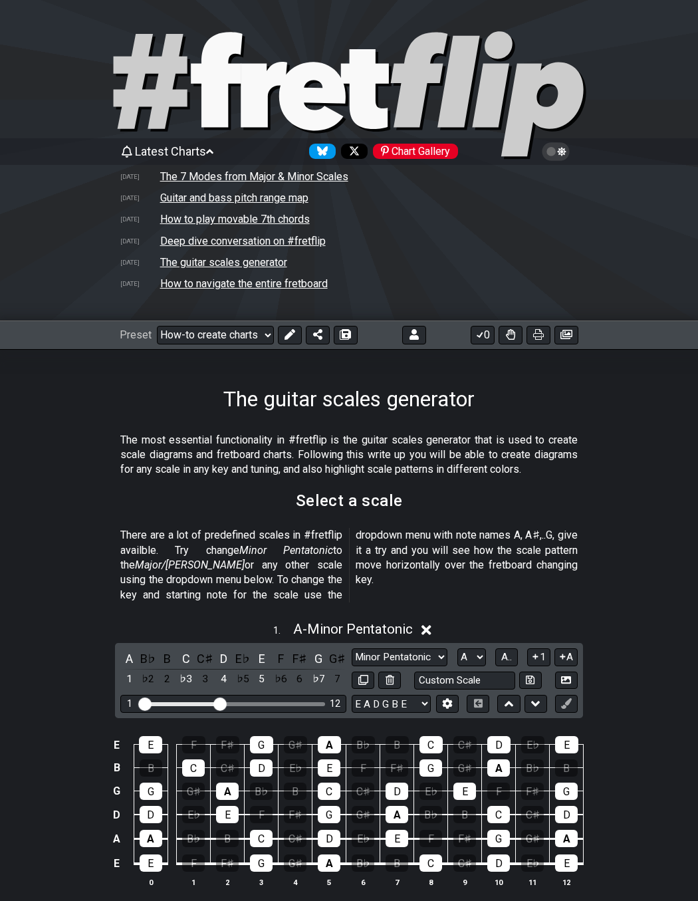
click at [175, 241] on td "Deep dive conversation on #fretflip" at bounding box center [243, 241] width 167 height 14
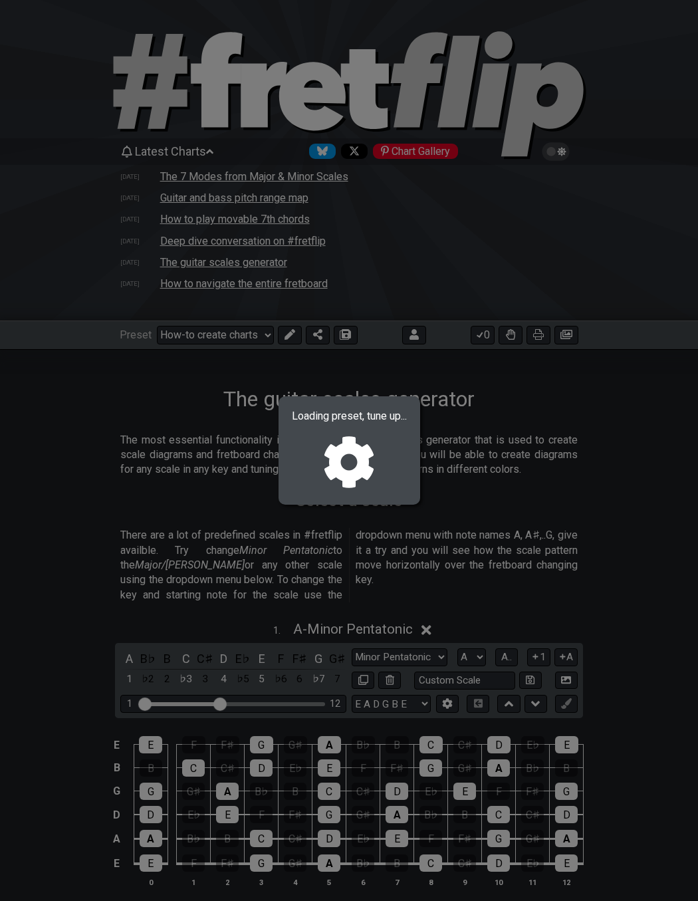
select select "/02375VDEQ"
select select "C"
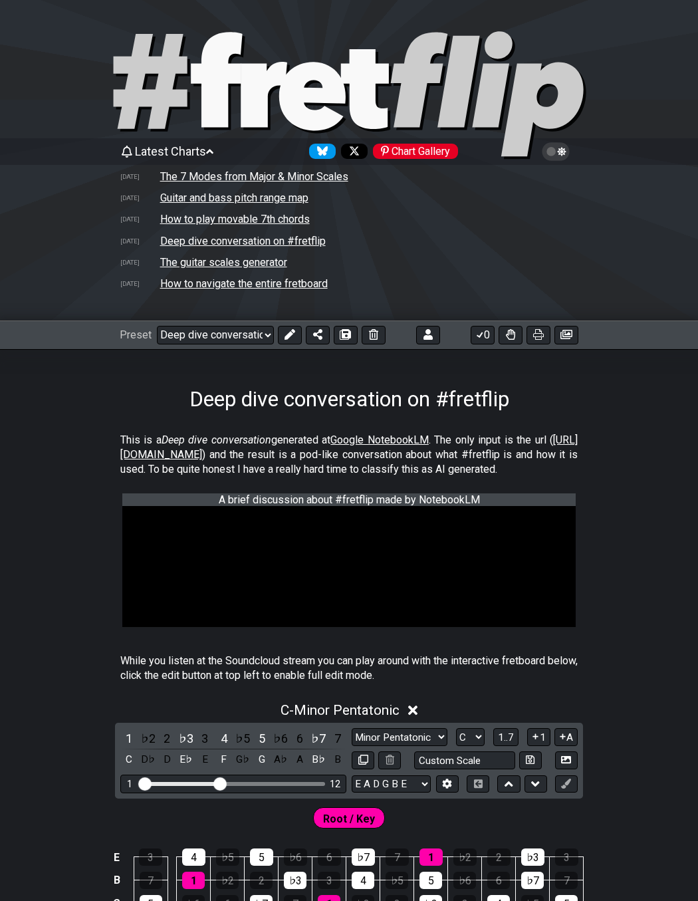
click at [172, 220] on td "How to play movable 7th chords" at bounding box center [235, 219] width 151 height 14
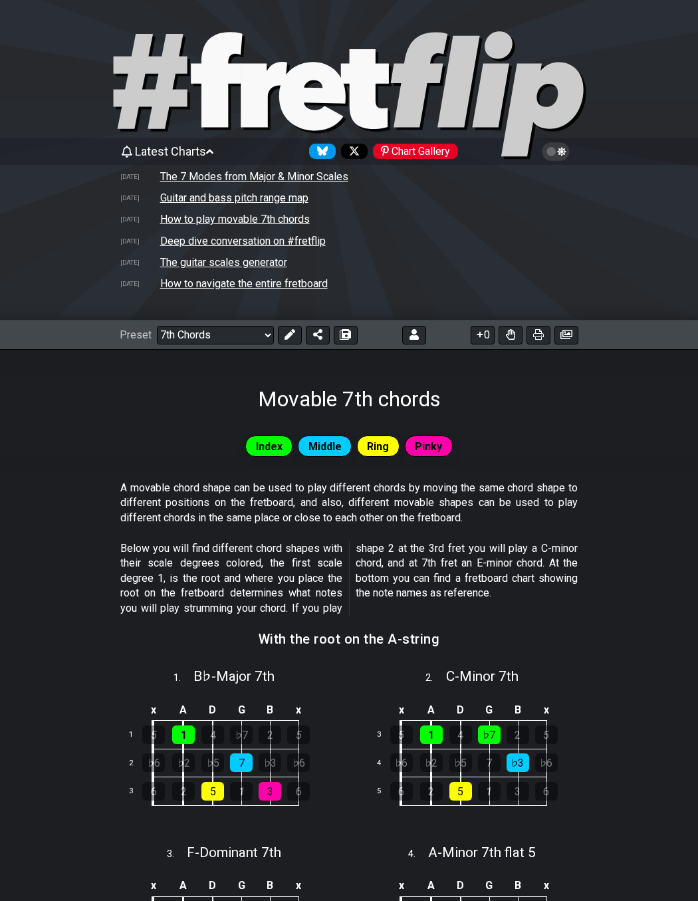
click at [166, 201] on td "Guitar and bass pitch range map" at bounding box center [235, 198] width 150 height 14
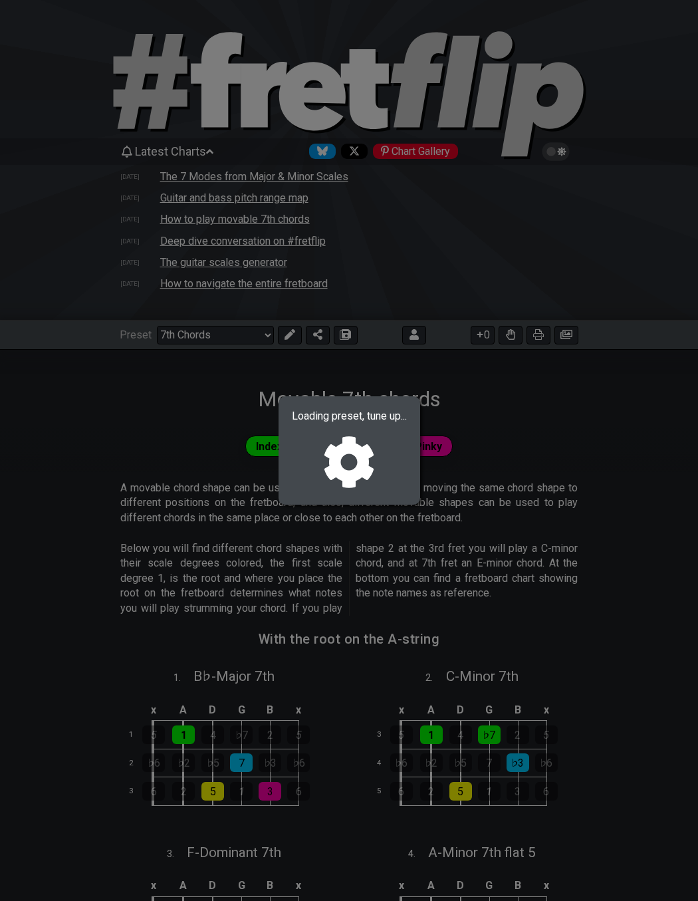
select select "/024WFMZH8"
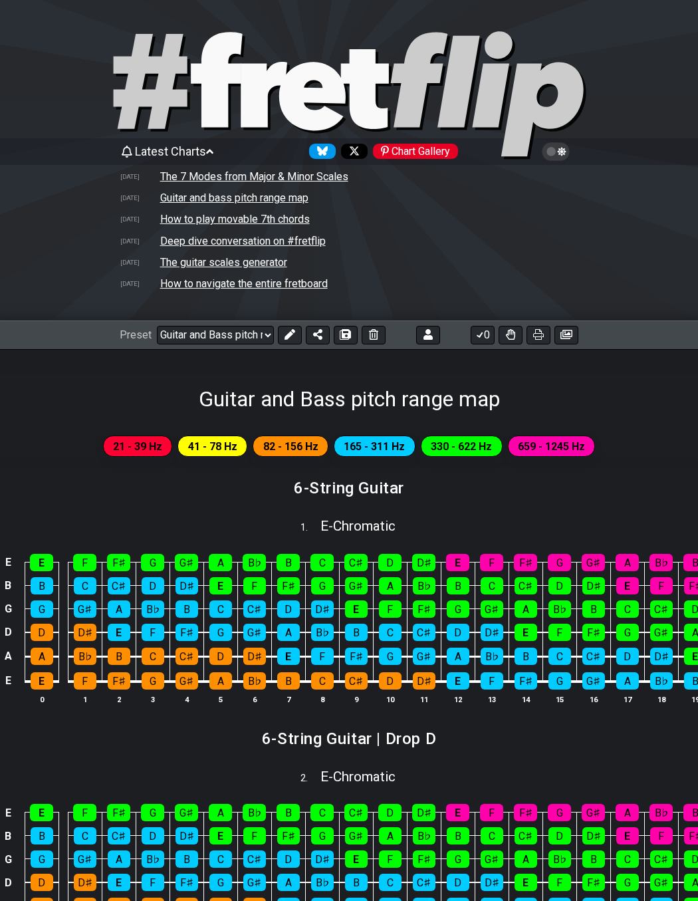
click at [164, 155] on span "Latest Charts" at bounding box center [170, 151] width 71 height 14
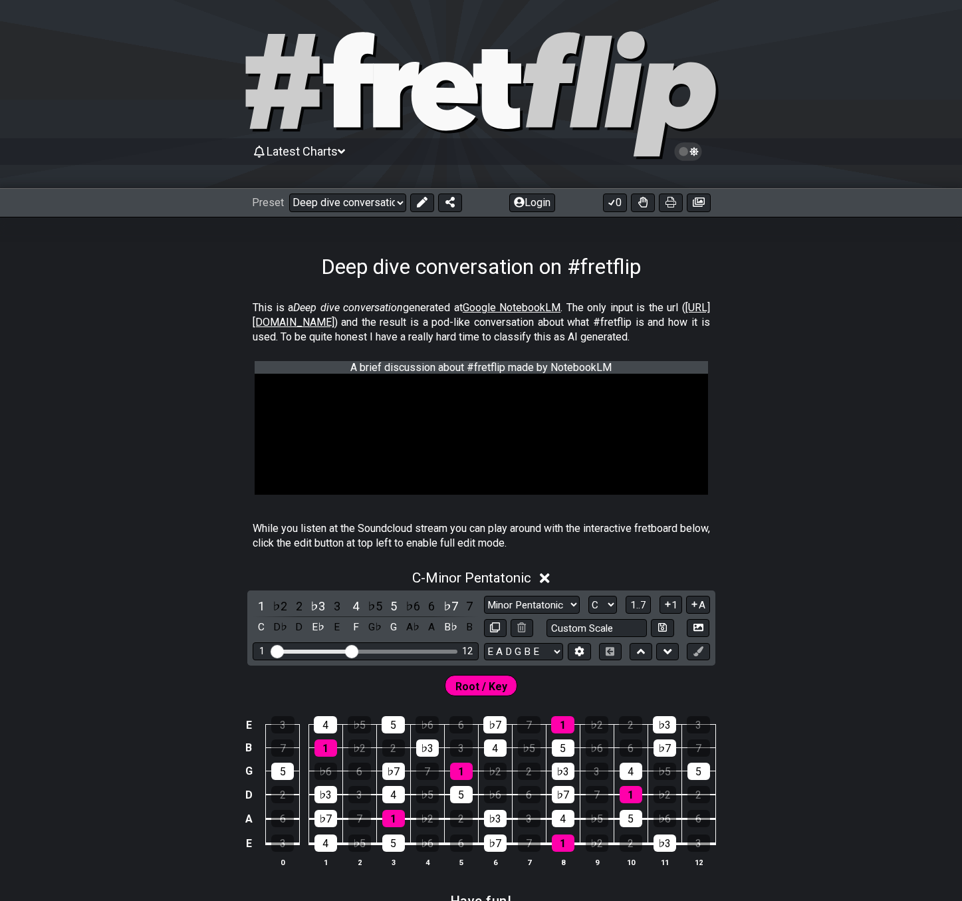
select select "/02375VDEQ"
select select "C"
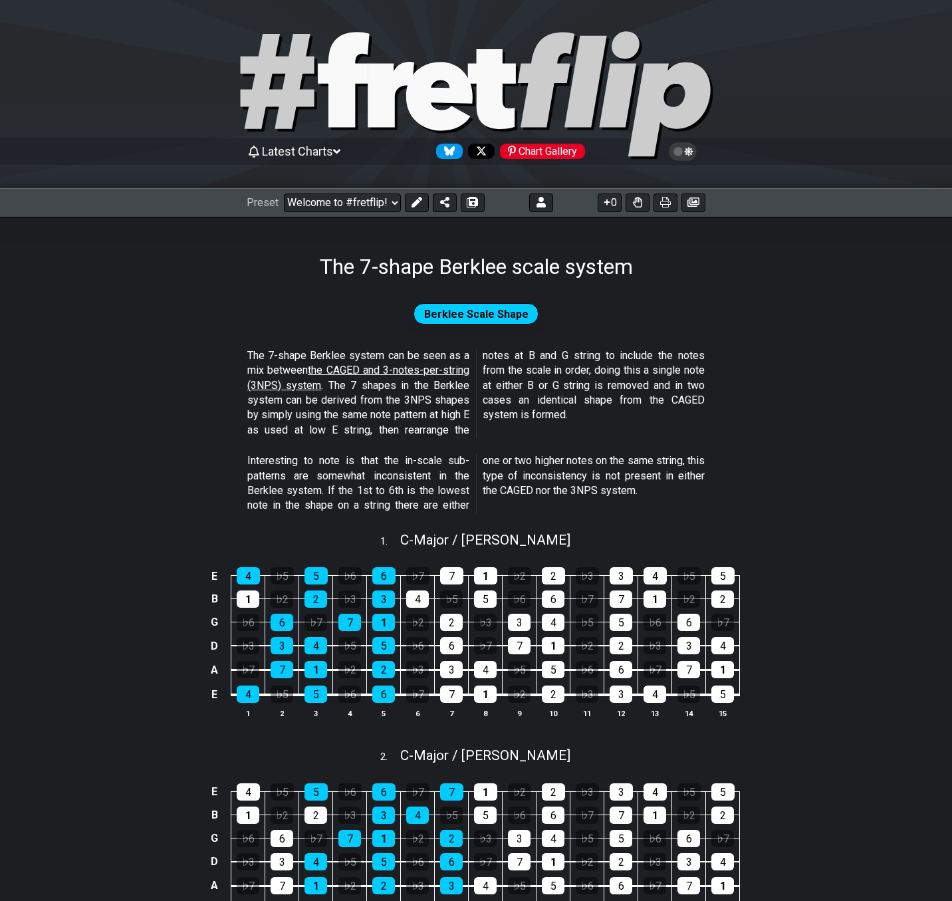
select select "/02703930589"
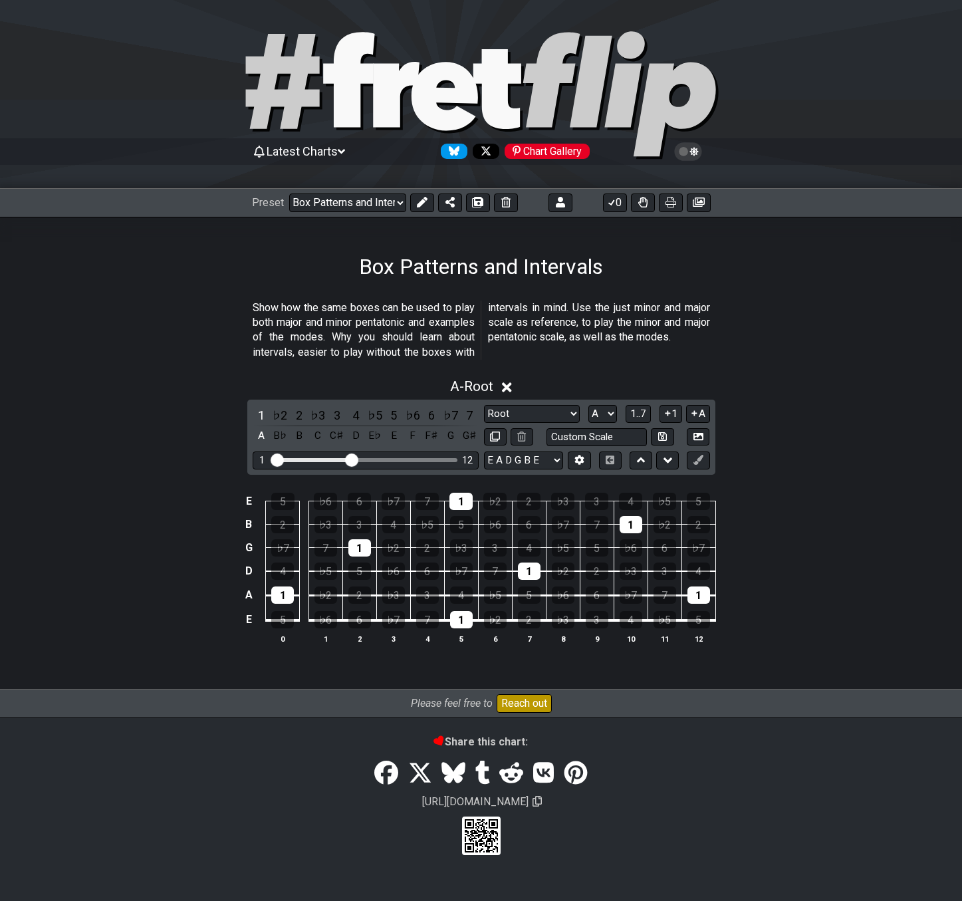
select select "/022RJS16A"
select select "A"
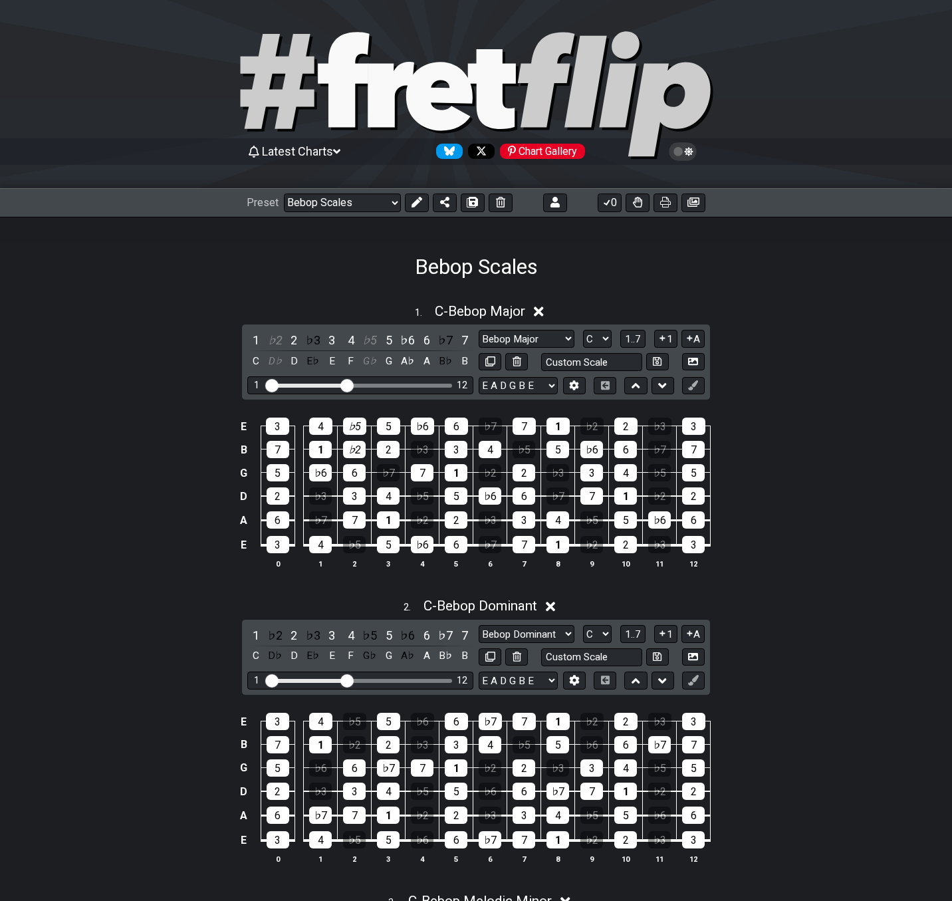
select select "/022660219276"
